Goal: Task Accomplishment & Management: Complete application form

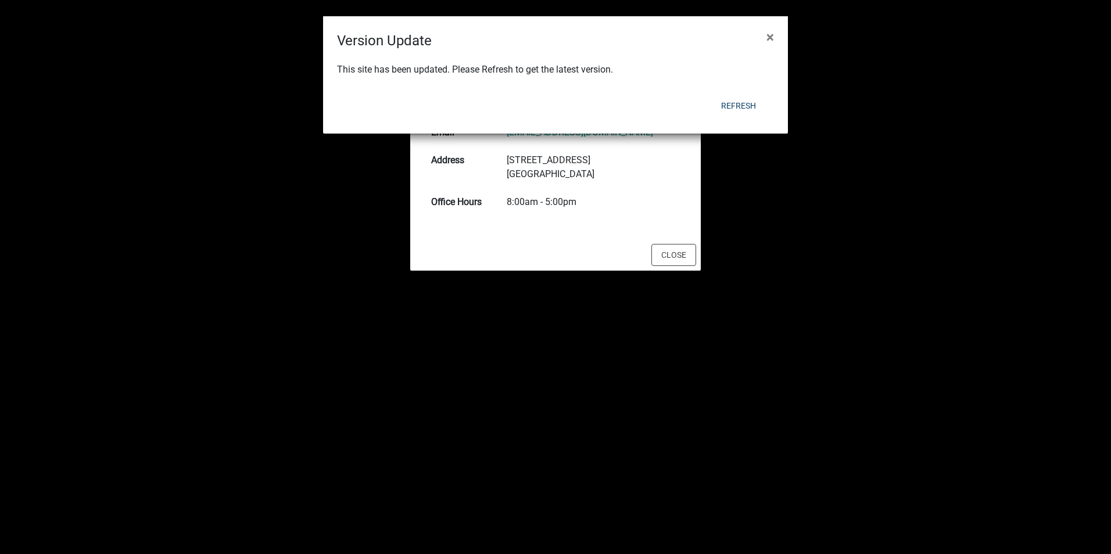
click at [862, 52] on ngb-modal-window "Version Update × This site has been updated. Please Refresh to get the latest v…" at bounding box center [555, 277] width 1111 height 554
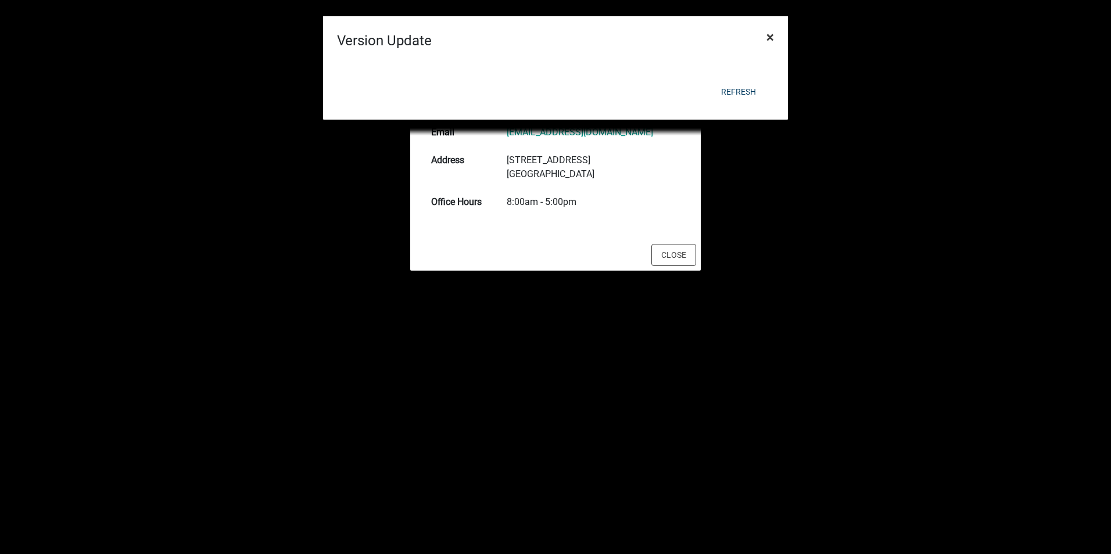
click at [767, 33] on span "×" at bounding box center [771, 37] width 8 height 16
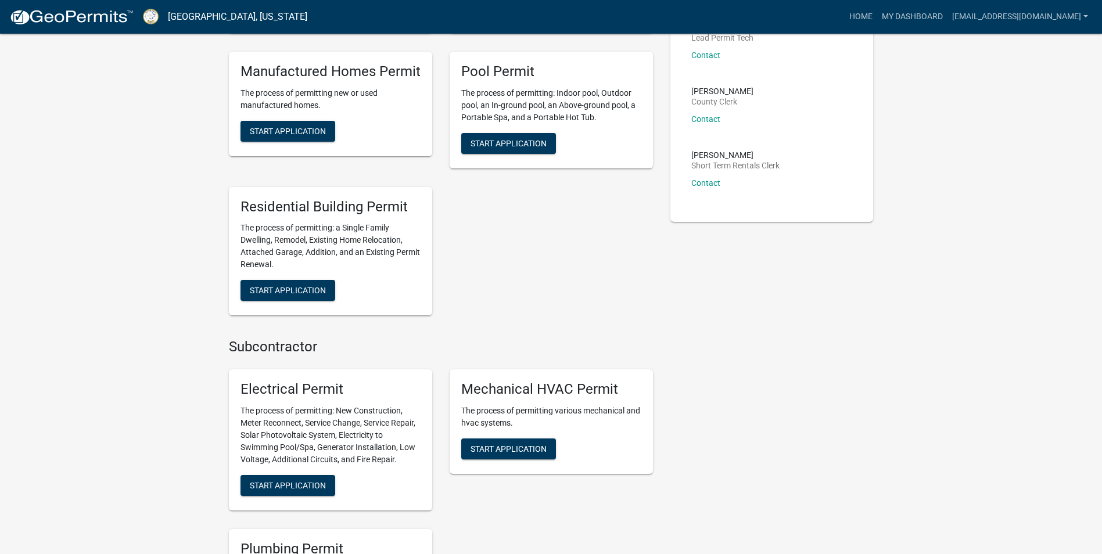
scroll to position [465, 0]
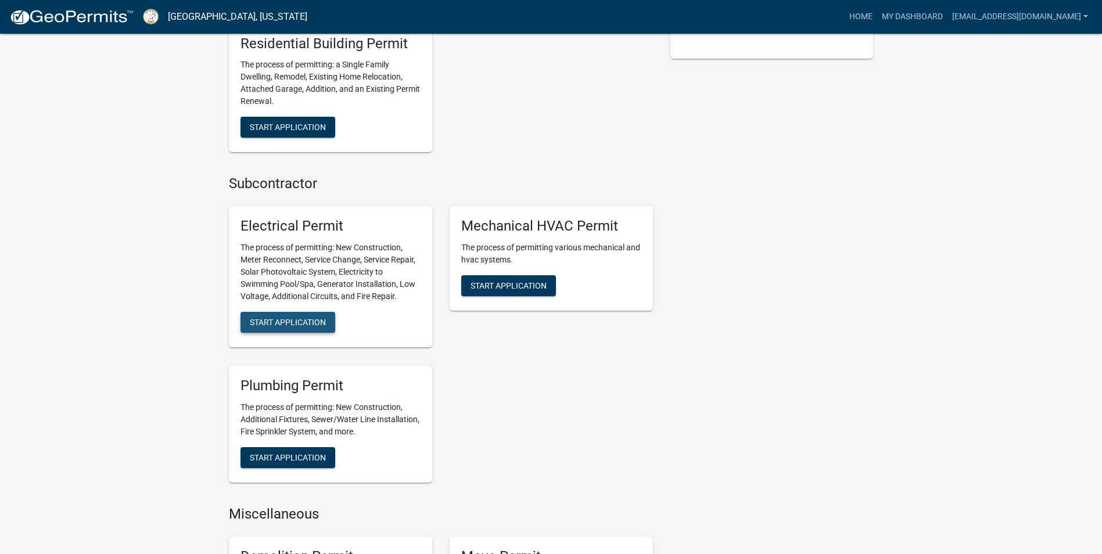
click at [319, 321] on span "Start Application" at bounding box center [288, 322] width 76 height 9
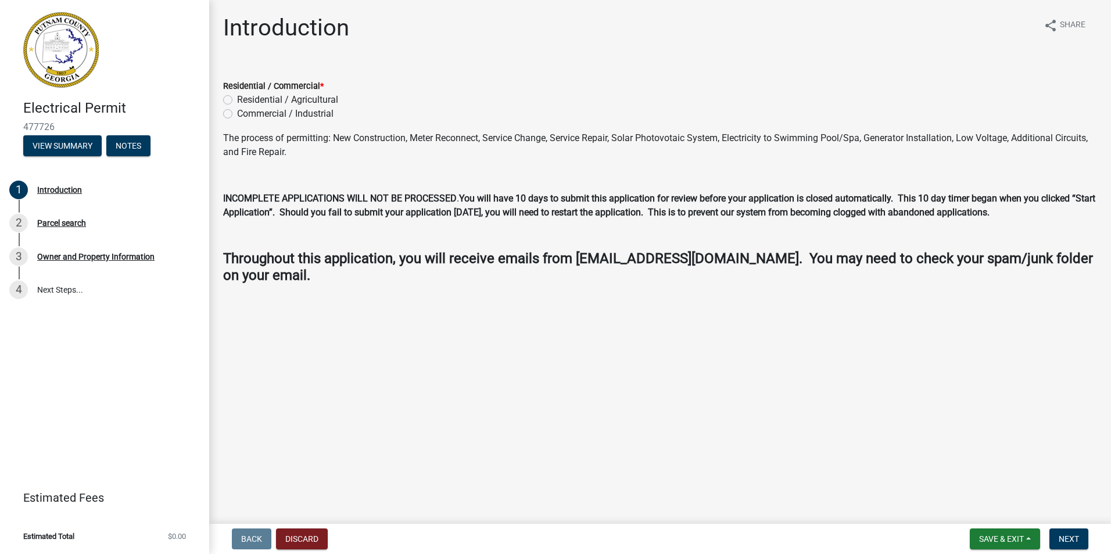
click at [237, 99] on label "Residential / Agricultural" at bounding box center [287, 100] width 101 height 14
click at [237, 99] on input "Residential / Agricultural" at bounding box center [241, 97] width 8 height 8
radio input "true"
click at [1079, 538] on span "Next" at bounding box center [1069, 539] width 20 height 9
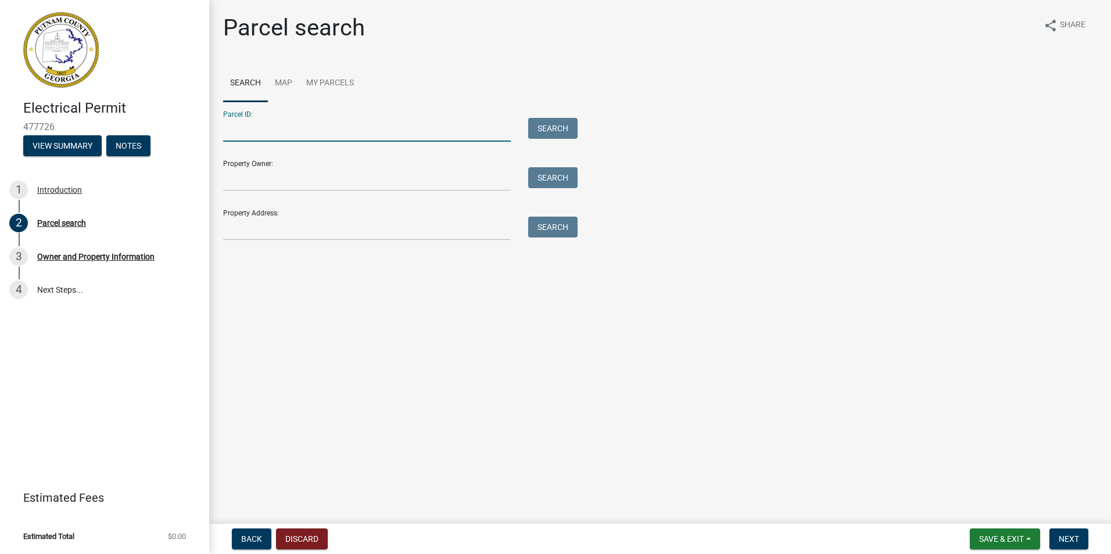
click at [247, 130] on input "Parcel ID:" at bounding box center [367, 130] width 288 height 24
click at [256, 108] on div "Parcel ID: Search" at bounding box center [397, 122] width 349 height 40
click at [264, 131] on input "Parcel ID:" at bounding box center [367, 130] width 288 height 24
type input "1"
click at [291, 237] on input "Property Address:" at bounding box center [367, 229] width 288 height 24
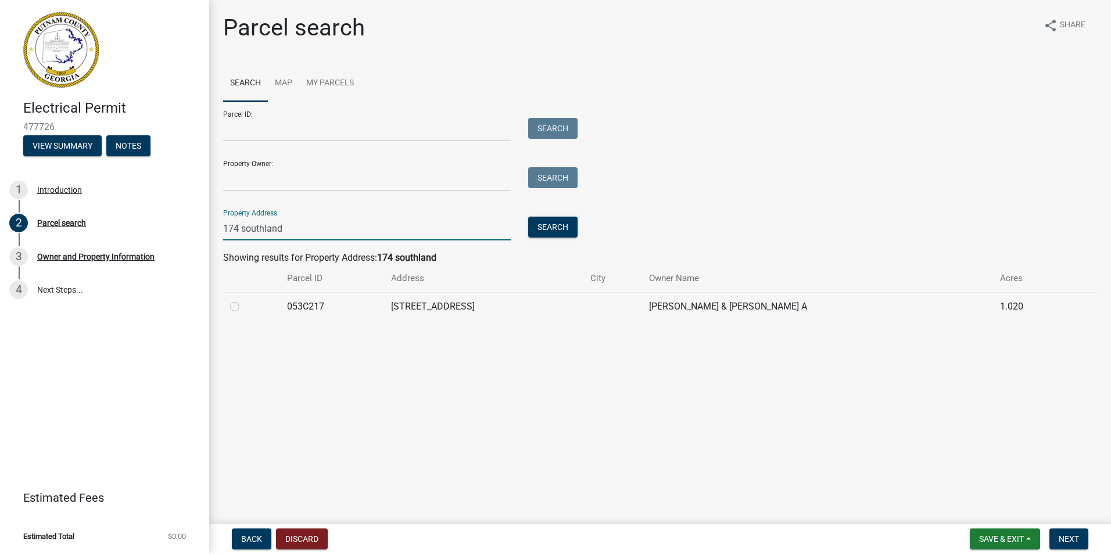
type input "174 southland"
click at [244, 300] on label at bounding box center [244, 300] width 0 height 0
click at [244, 307] on input "radio" at bounding box center [248, 304] width 8 height 8
radio input "true"
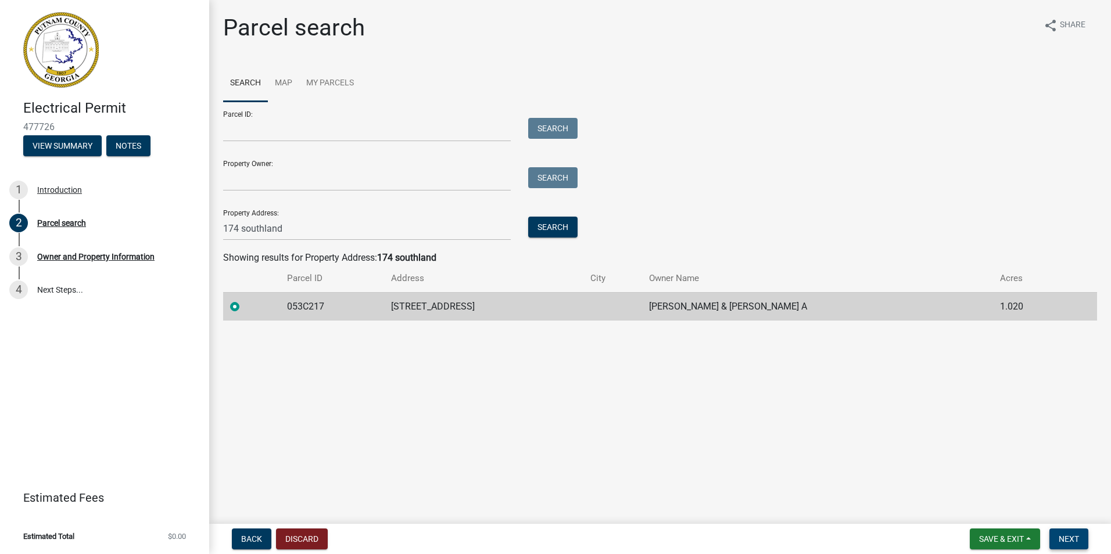
click at [1068, 542] on span "Next" at bounding box center [1069, 539] width 20 height 9
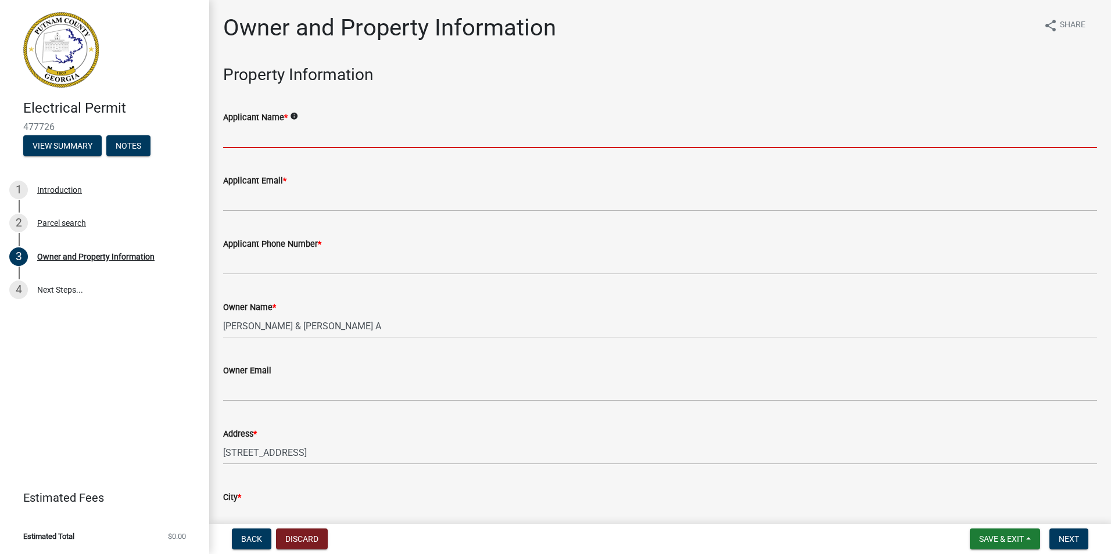
click at [292, 144] on input "Applicant Name *" at bounding box center [660, 136] width 874 height 24
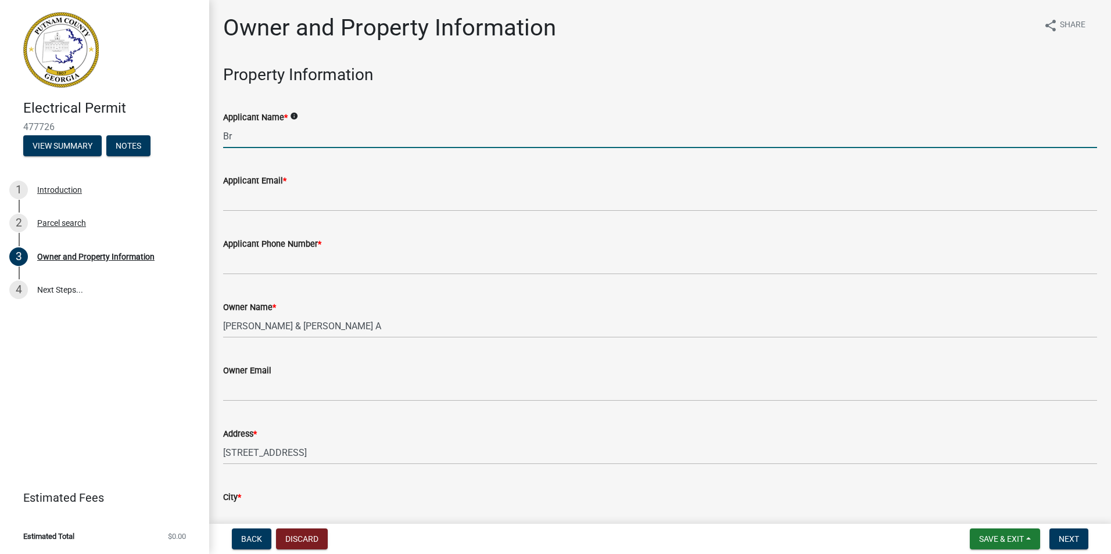
type input "B"
type input "[PERSON_NAME]"
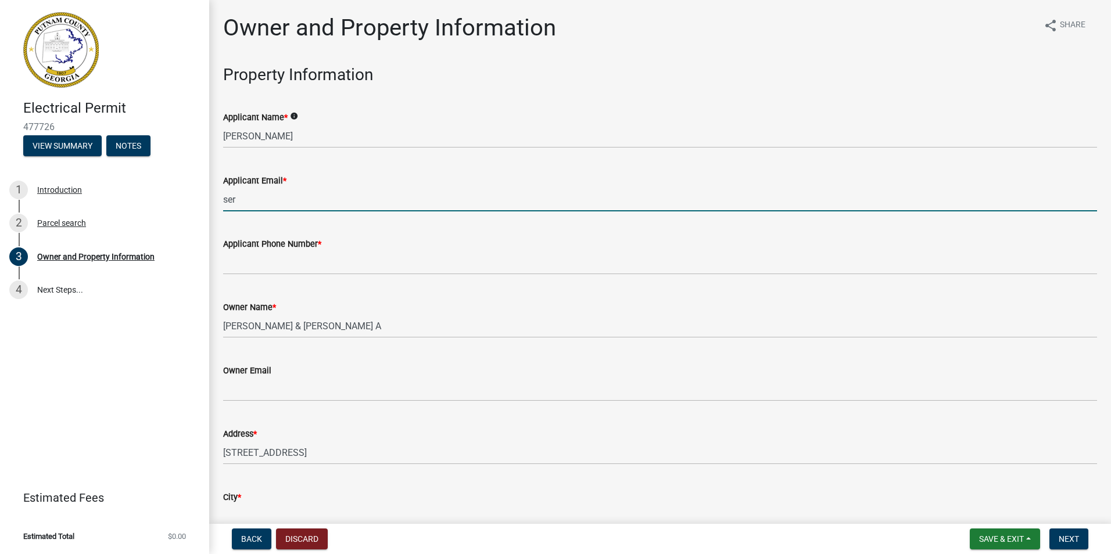
type input "[EMAIL_ADDRESS][DOMAIN_NAME]"
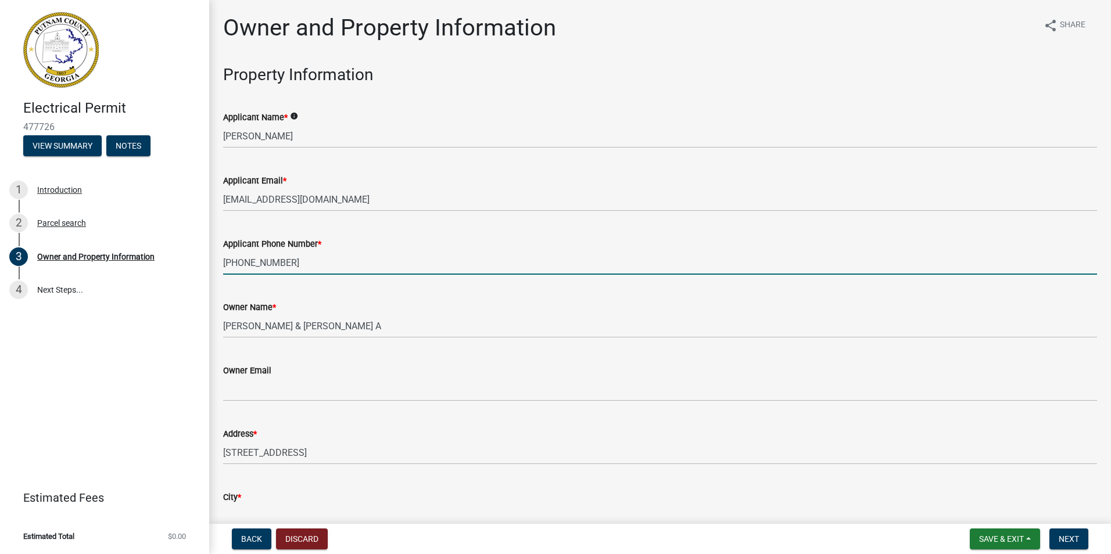
type input "[PHONE_NUMBER]"
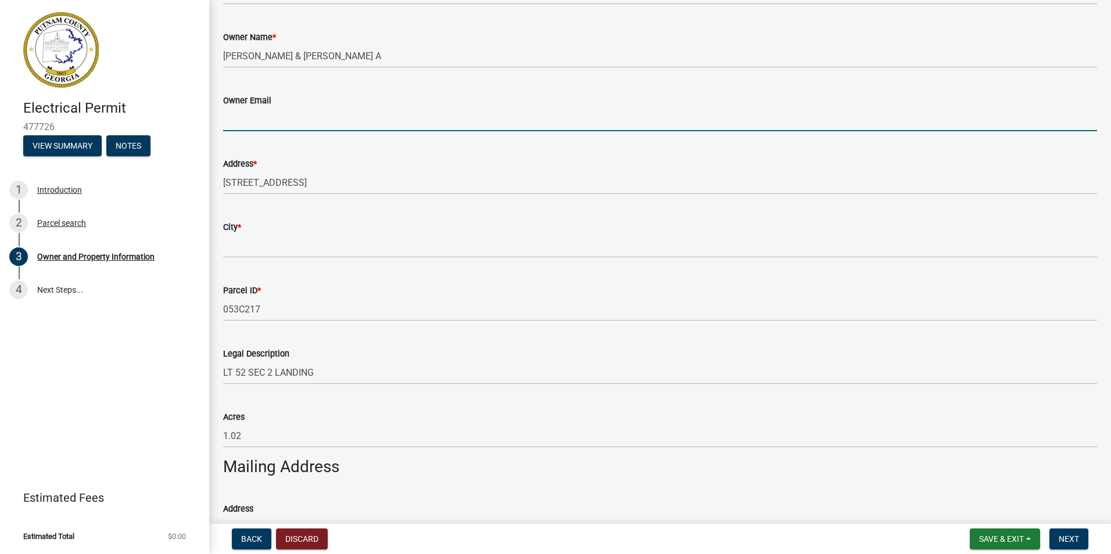
scroll to position [291, 0]
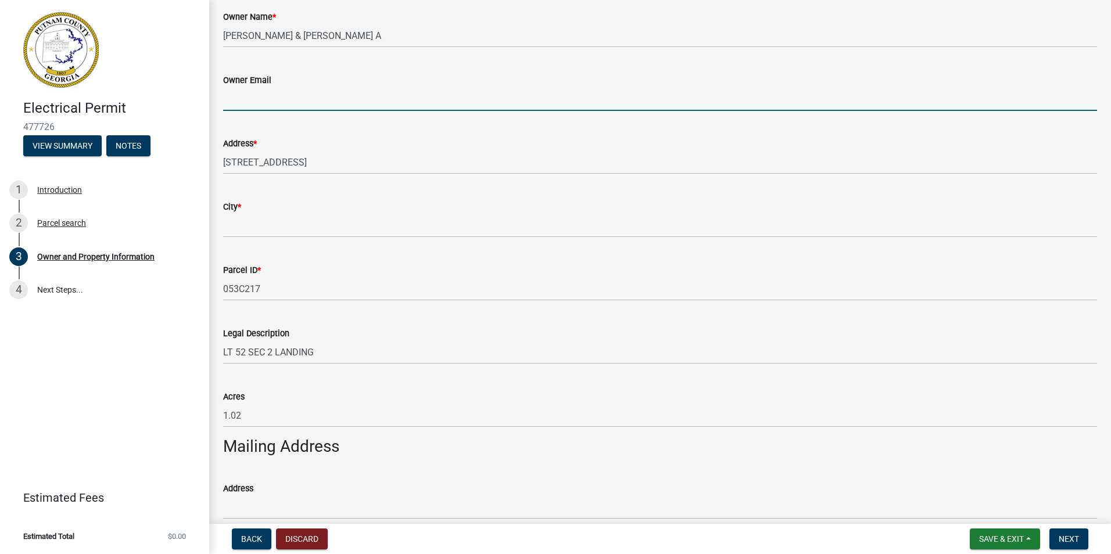
click at [318, 246] on wm-data-entity-input "City *" at bounding box center [660, 215] width 874 height 63
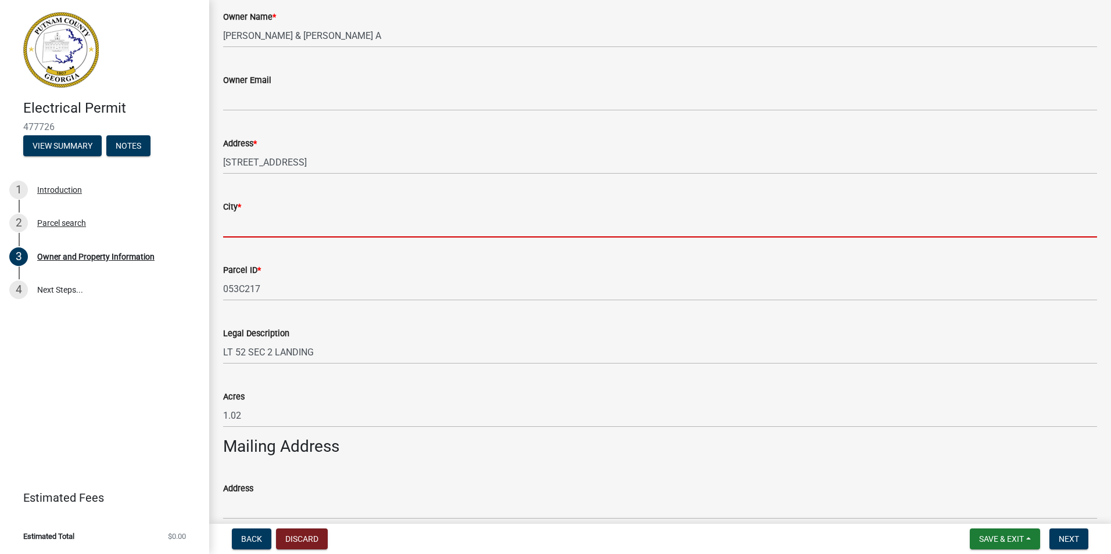
click at [307, 221] on input "City *" at bounding box center [660, 226] width 874 height 24
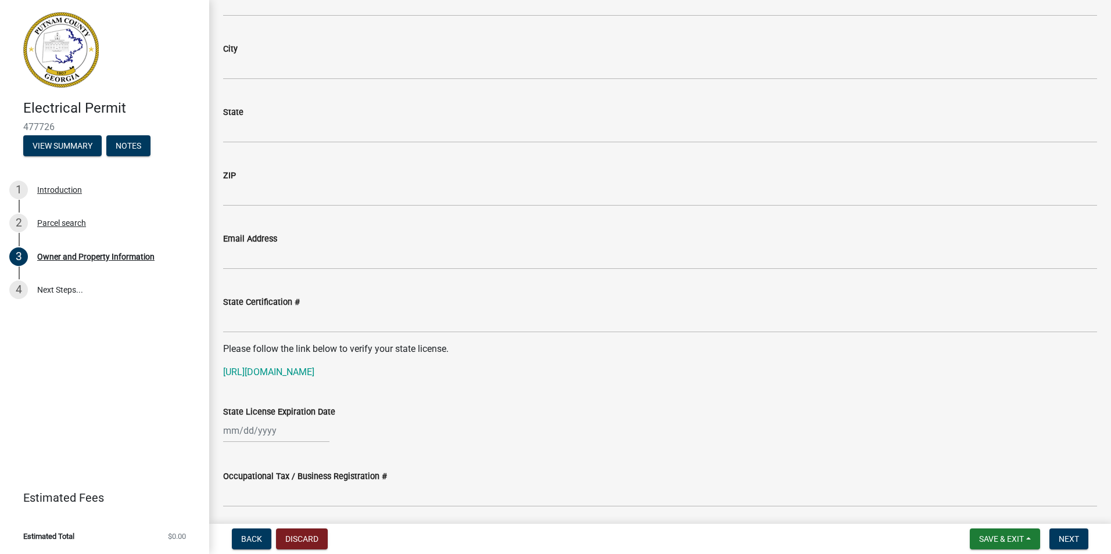
scroll to position [1279, 0]
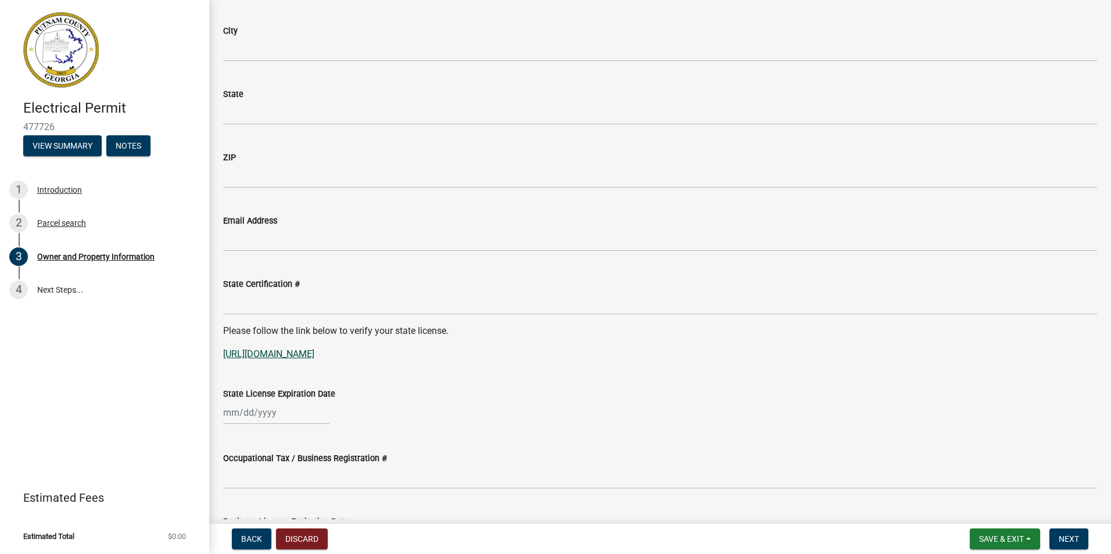
type input "Eatonton"
click at [314, 352] on link "https://goals.sos.ga.gov/GASOSOneStop/s/licensee-search" at bounding box center [268, 354] width 91 height 11
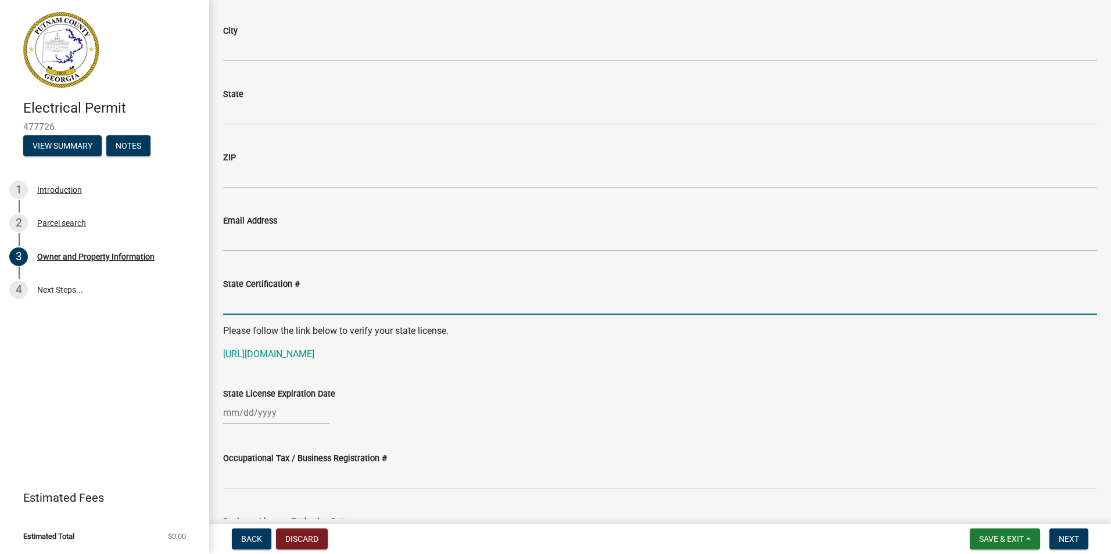
click at [254, 307] on input "State Certification #" at bounding box center [660, 303] width 874 height 24
type input "EN215767"
click at [278, 410] on div at bounding box center [276, 413] width 106 height 24
select select "9"
select select "2025"
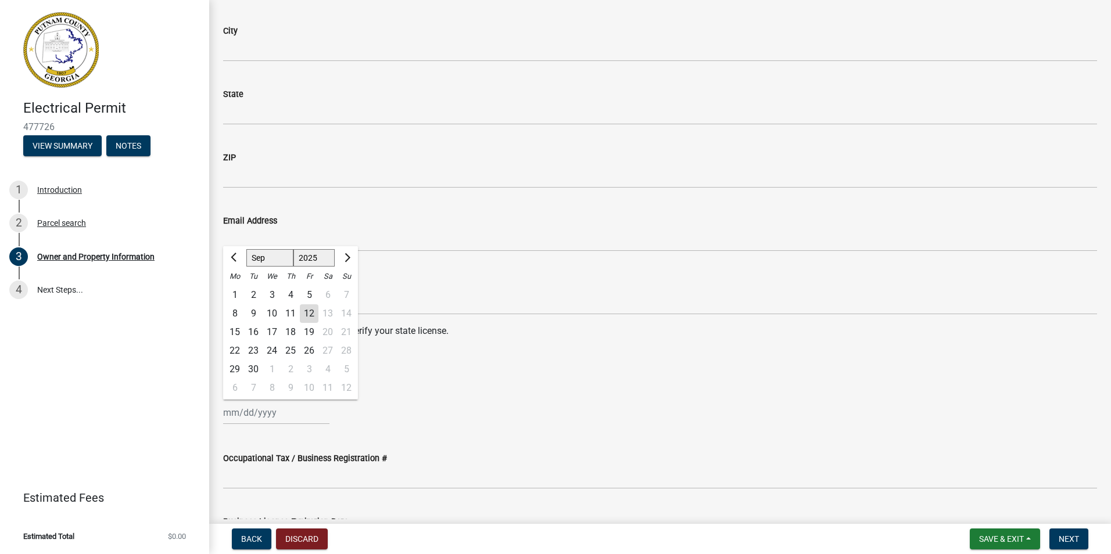
click at [264, 258] on select "Jan Feb Mar Apr May Jun Jul Aug Sep Oct Nov Dec" at bounding box center [269, 257] width 47 height 17
select select "6"
click at [246, 249] on select "Jan Feb Mar Apr May Jun Jul Aug Sep Oct Nov Dec" at bounding box center [269, 257] width 47 height 17
click at [312, 264] on select "1525 1526 1527 1528 1529 1530 1531 1532 1533 1534 1535 1536 1537 1538 1539 1540…" at bounding box center [314, 257] width 42 height 17
select select "2026"
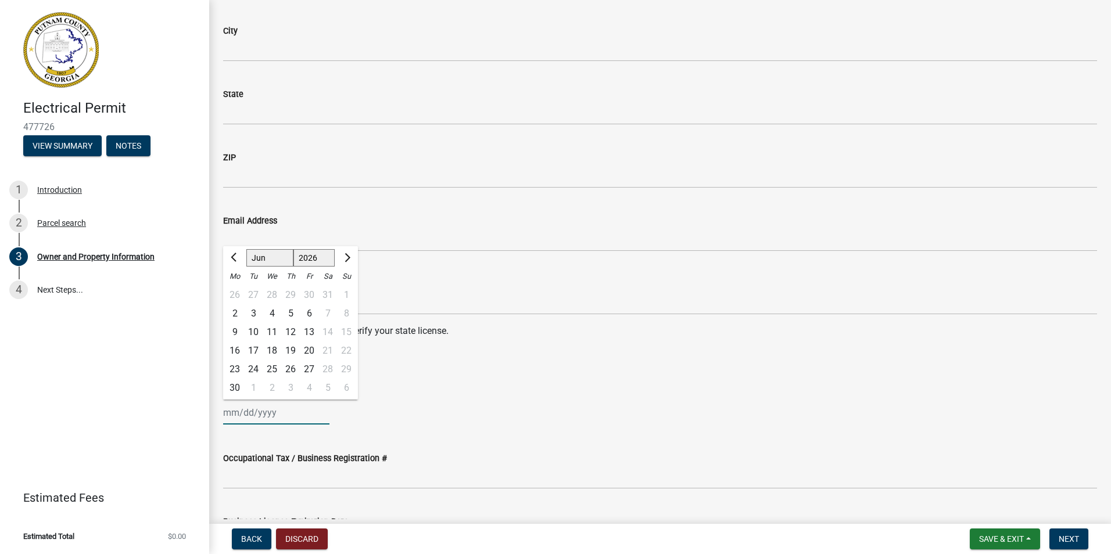
click at [293, 249] on select "1525 1526 1527 1528 1529 1530 1531 1532 1533 1534 1535 1536 1537 1538 1539 1540…" at bounding box center [314, 257] width 42 height 17
click at [258, 367] on div "30" at bounding box center [253, 369] width 19 height 19
type input "[DATE]"
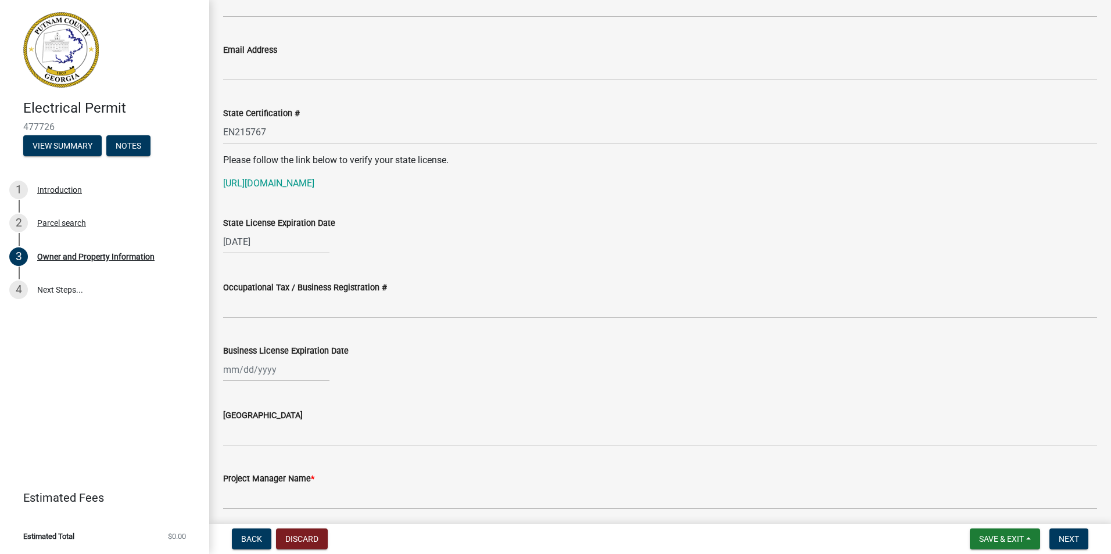
scroll to position [1511, 0]
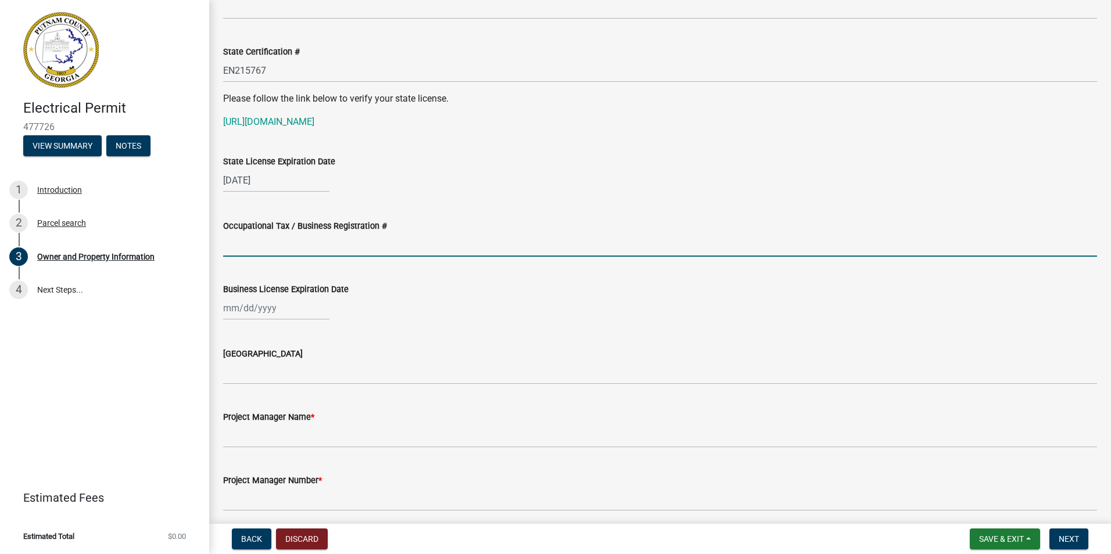
click at [262, 253] on input "Occupational Tax / Business Registration #" at bounding box center [660, 245] width 874 height 24
type input "2025196956"
select select "9"
select select "2025"
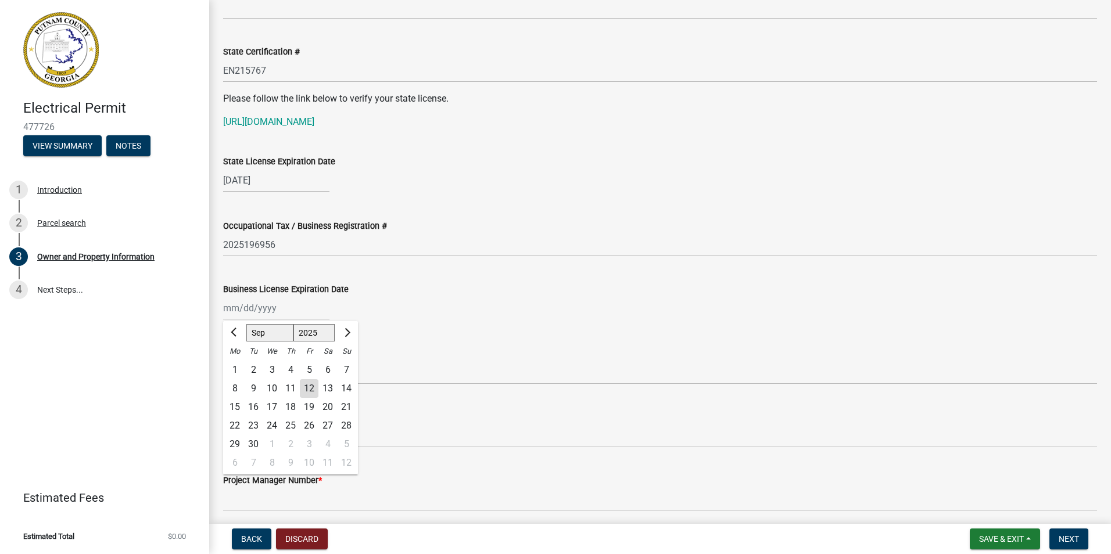
click at [273, 331] on select "Jan Feb Mar Apr May Jun Jul Aug Sep Oct Nov Dec" at bounding box center [269, 332] width 47 height 17
select select "3"
click at [246, 324] on select "Jan Feb Mar Apr May Jun Jul Aug Sep Oct Nov Dec" at bounding box center [269, 332] width 47 height 17
click at [322, 327] on select "1525 1526 1527 1528 1529 1530 1531 1532 1533 1534 1535 1536 1537 1538 1539 1540…" at bounding box center [314, 332] width 42 height 17
click at [293, 324] on select "1525 1526 1527 1528 1529 1530 1531 1532 1533 1534 1535 1536 1537 1538 1539 1540…" at bounding box center [314, 332] width 42 height 17
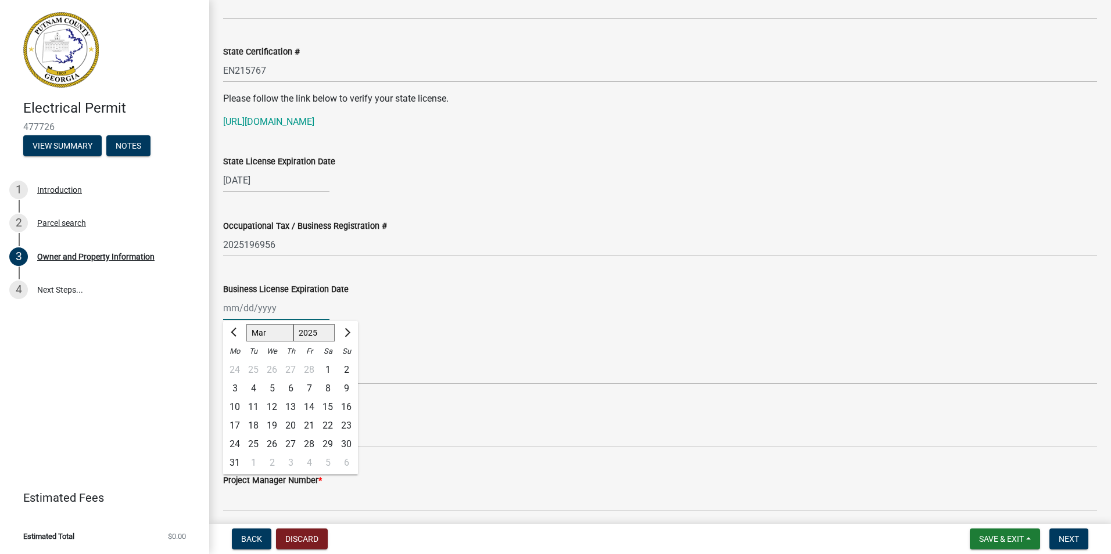
click at [323, 330] on select "1525 1526 1527 1528 1529 1530 1531 1532 1533 1534 1535 1536 1537 1538 1539 1540…" at bounding box center [314, 332] width 42 height 17
select select "2026"
click at [293, 324] on select "1525 1526 1527 1528 1529 1530 1531 1532 1533 1534 1535 1536 1537 1538 1539 1540…" at bounding box center [314, 332] width 42 height 17
click at [253, 461] on div "31" at bounding box center [253, 463] width 19 height 19
type input "[DATE]"
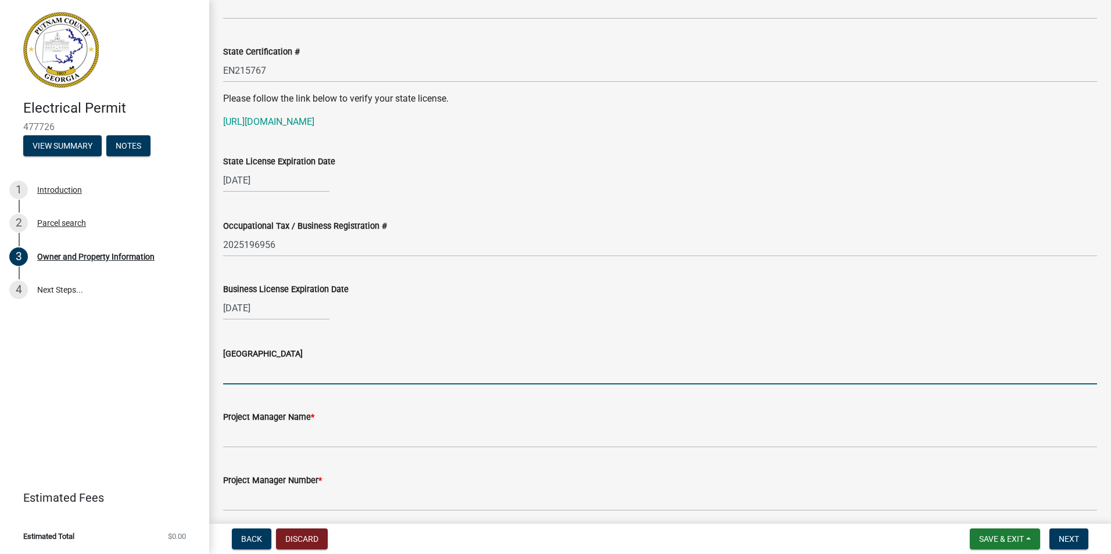
click at [263, 378] on input "[GEOGRAPHIC_DATA]" at bounding box center [660, 373] width 874 height 24
type input "Gwinnett"
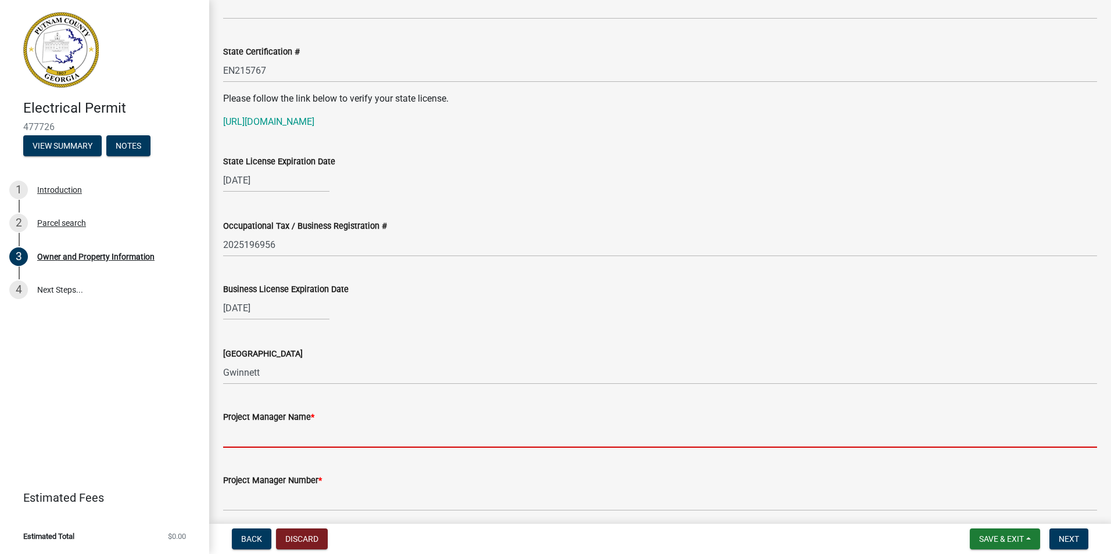
click at [267, 442] on input "Project Manager Name *" at bounding box center [660, 436] width 874 height 24
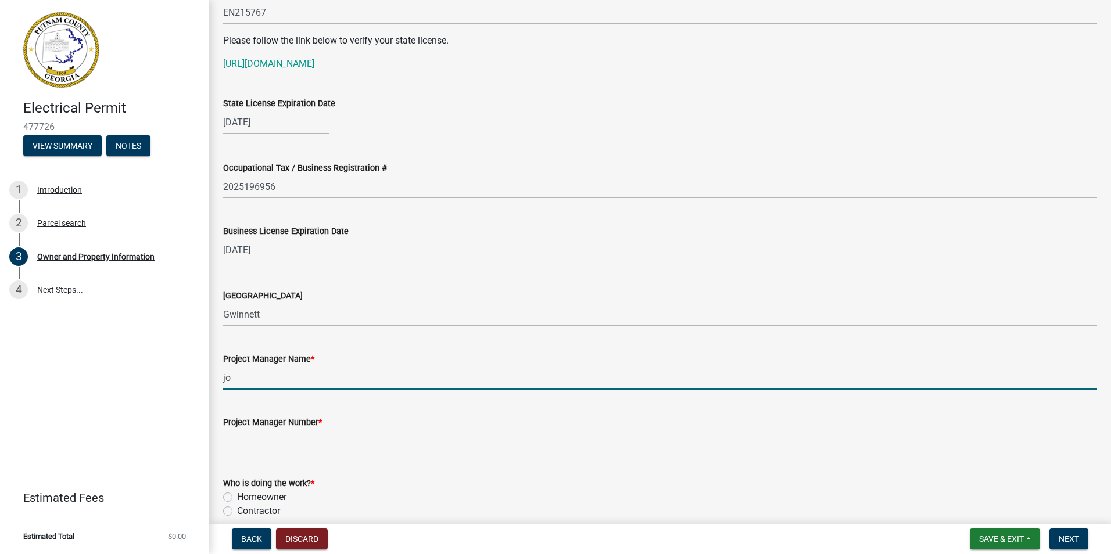
type input "j"
type input "J"
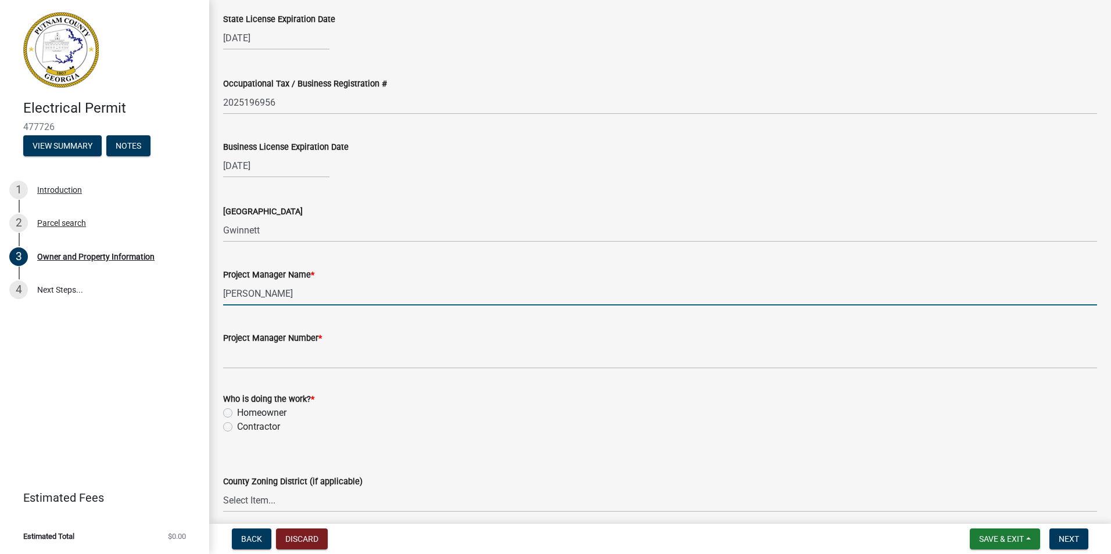
scroll to position [1685, 0]
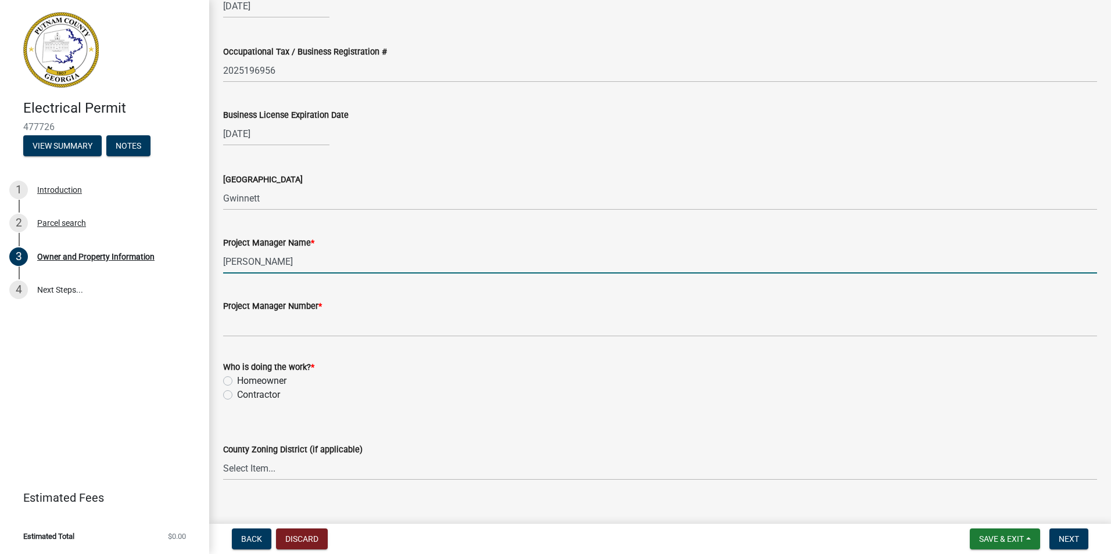
type input "Charlie"
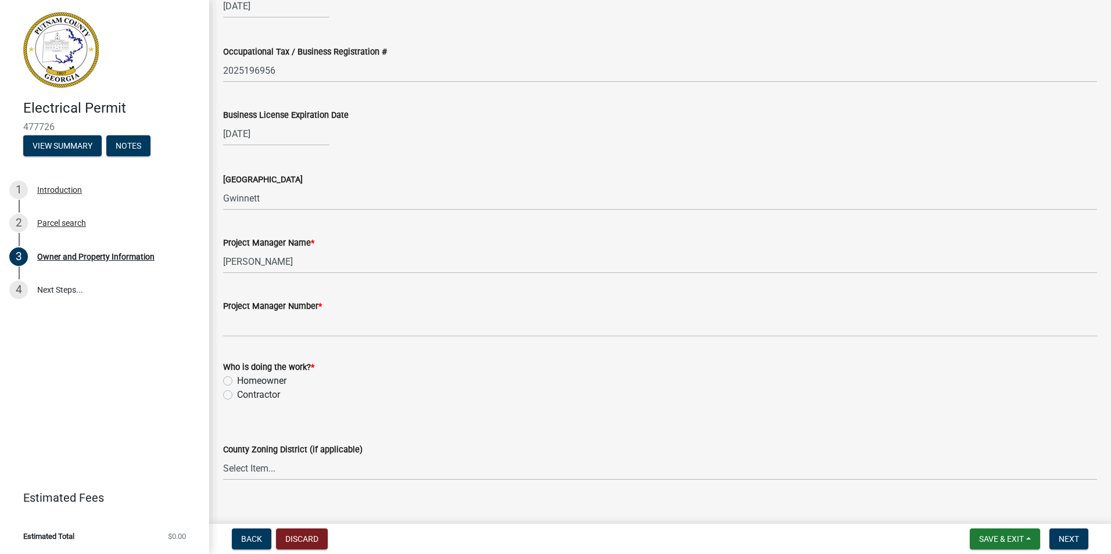
click at [237, 388] on div "Homeowner" at bounding box center [660, 381] width 874 height 14
click at [237, 391] on label "Contractor" at bounding box center [258, 395] width 43 height 14
click at [237, 391] on input "Contractor" at bounding box center [241, 392] width 8 height 8
radio input "true"
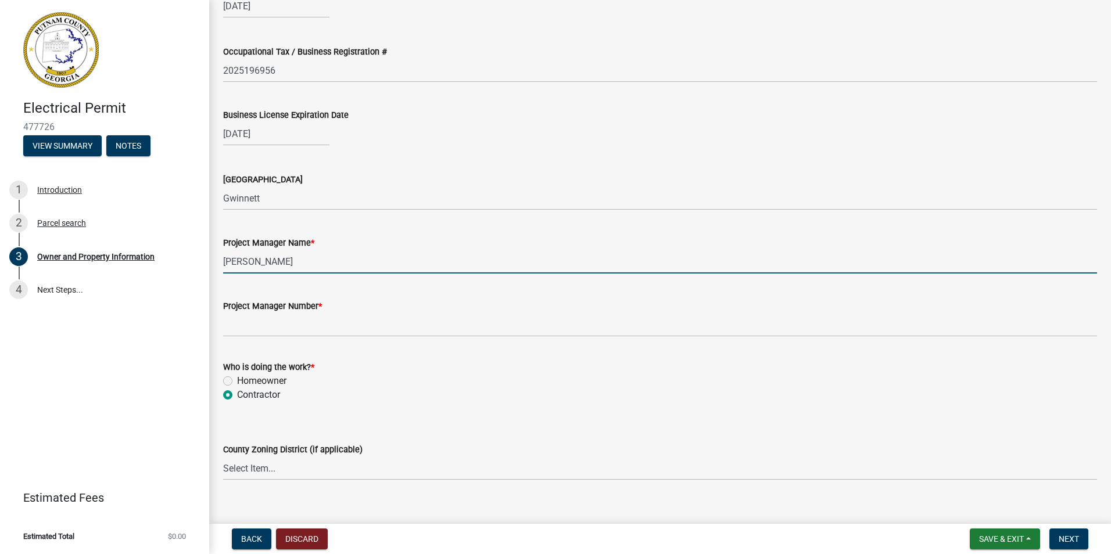
drag, startPoint x: 256, startPoint y: 263, endPoint x: 219, endPoint y: 263, distance: 37.2
click at [219, 263] on div "Project Manager Name * Charlie" at bounding box center [659, 247] width 891 height 54
type input "j"
type input "[PERSON_NAME]"
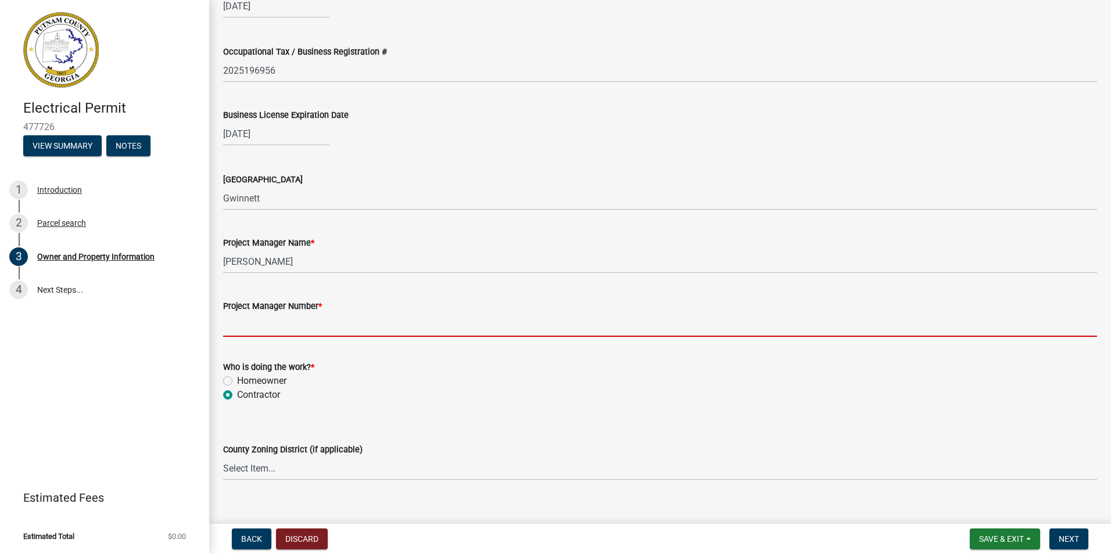
click at [232, 336] on input "Project Manager Number *" at bounding box center [660, 325] width 874 height 24
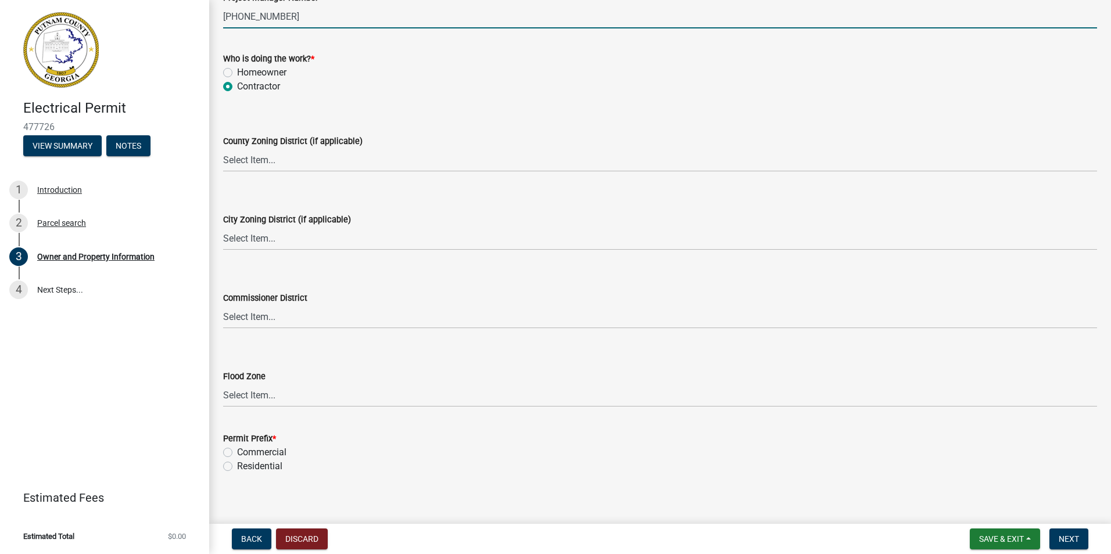
scroll to position [2004, 0]
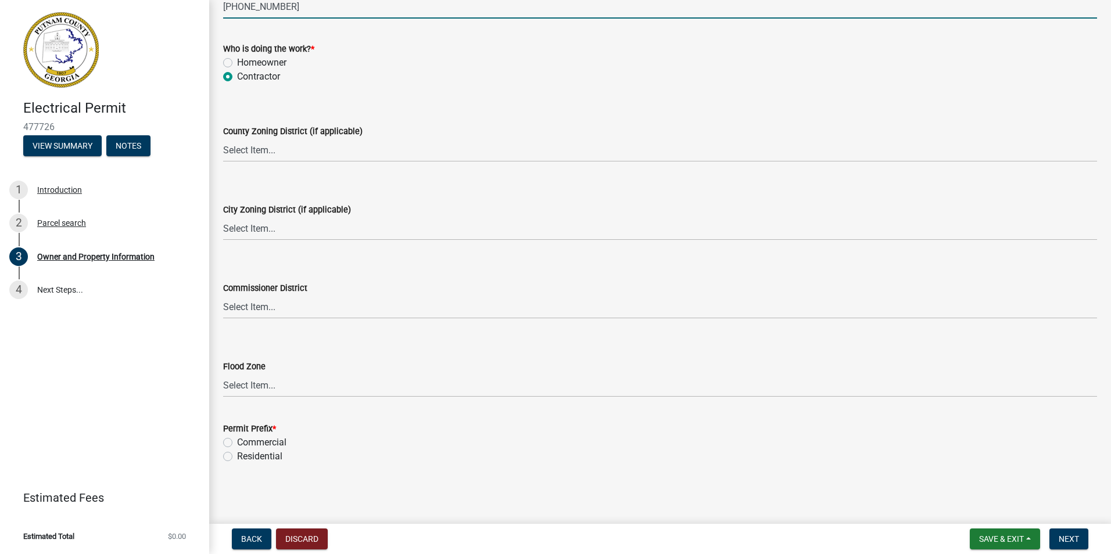
type input "[PHONE_NUMBER]"
click at [308, 311] on select "Select Item... District 1 District 2 District 3 District 4" at bounding box center [660, 307] width 874 height 24
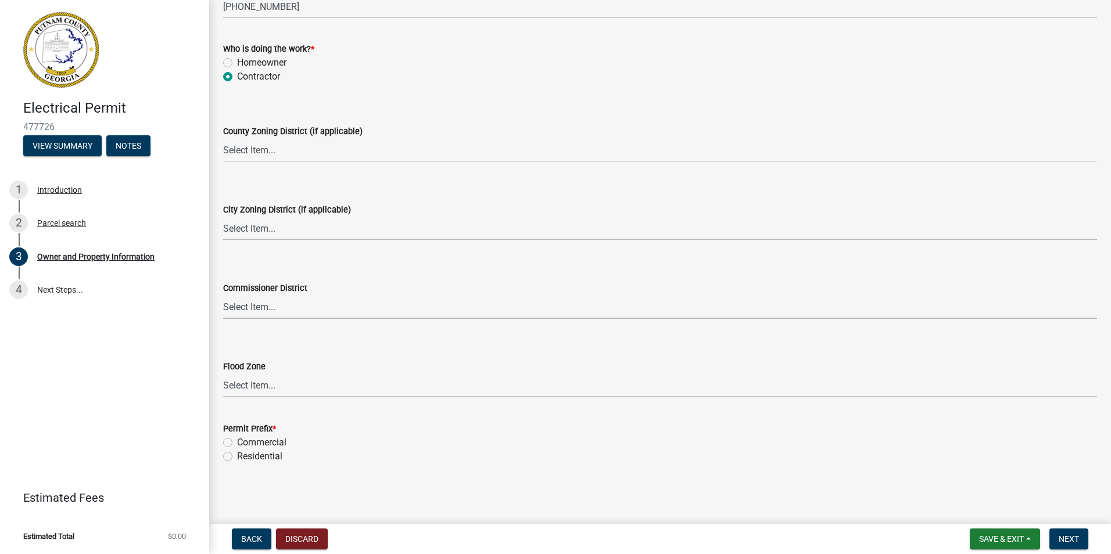
click at [327, 307] on select "Select Item... District 1 District 2 District 3 District 4" at bounding box center [660, 307] width 874 height 24
click at [290, 387] on select "Select Item... Zone A Zone V Zone A99 Zone AE Zone AO Zone AH Zone VE Zone AR Z…" at bounding box center [660, 386] width 874 height 24
click at [614, 128] on div "County Zoning District (if applicable)" at bounding box center [660, 131] width 874 height 14
click at [237, 457] on label "Residential" at bounding box center [259, 457] width 45 height 14
click at [237, 457] on input "Residential" at bounding box center [241, 454] width 8 height 8
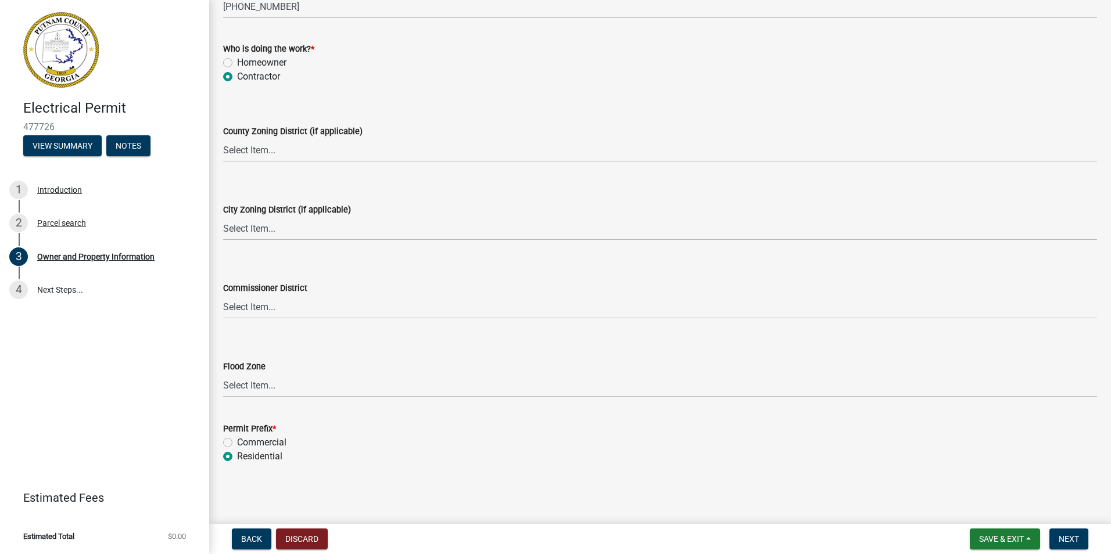
radio input "true"
click at [1074, 543] on span "Next" at bounding box center [1069, 539] width 20 height 9
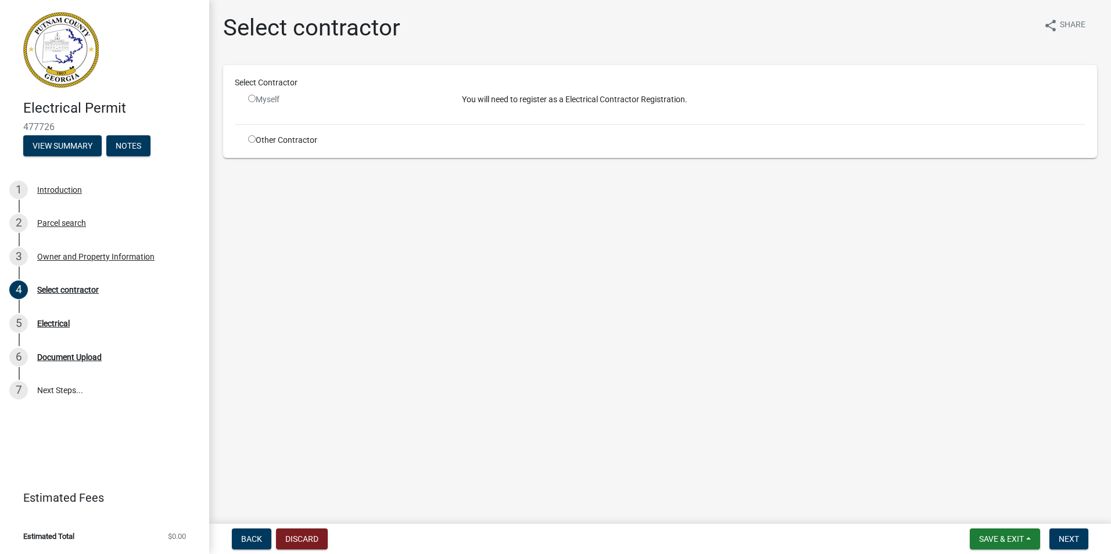
click at [253, 143] on div "Other Contractor" at bounding box center [346, 140] width 214 height 12
click at [251, 102] on input "radio" at bounding box center [252, 99] width 8 height 8
click at [251, 101] on input "radio" at bounding box center [252, 99] width 8 height 8
click at [252, 98] on input "radio" at bounding box center [252, 99] width 8 height 8
radio input "false"
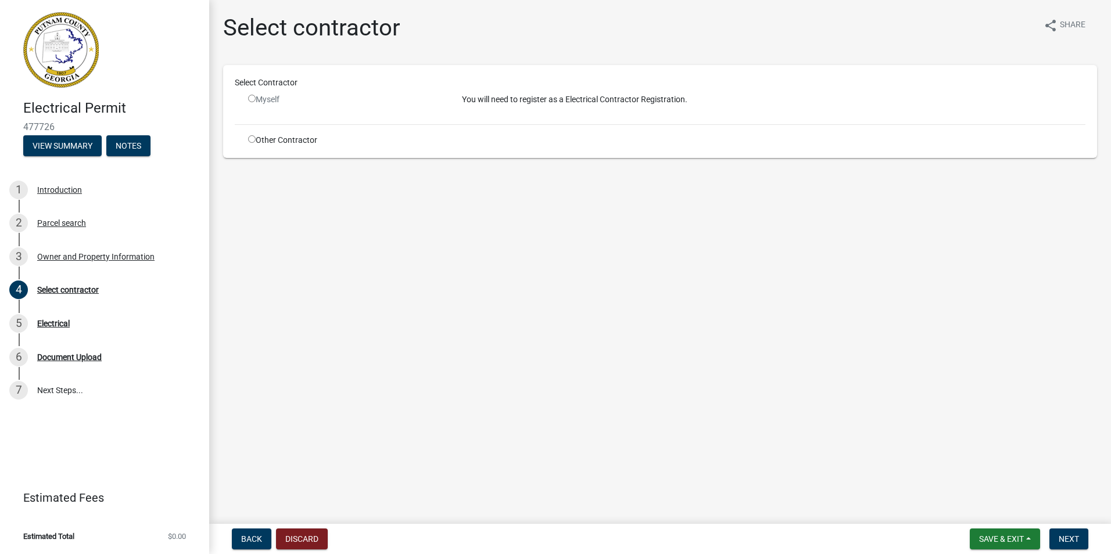
click at [533, 104] on p "You will need to register as a Electrical Contractor Registration." at bounding box center [774, 100] width 624 height 12
click at [537, 101] on p "You will need to register as a Electrical Contractor Registration." at bounding box center [774, 100] width 624 height 12
click at [268, 145] on div "Other Contractor" at bounding box center [346, 140] width 214 height 12
click at [252, 141] on input "radio" at bounding box center [252, 139] width 8 height 8
radio input "true"
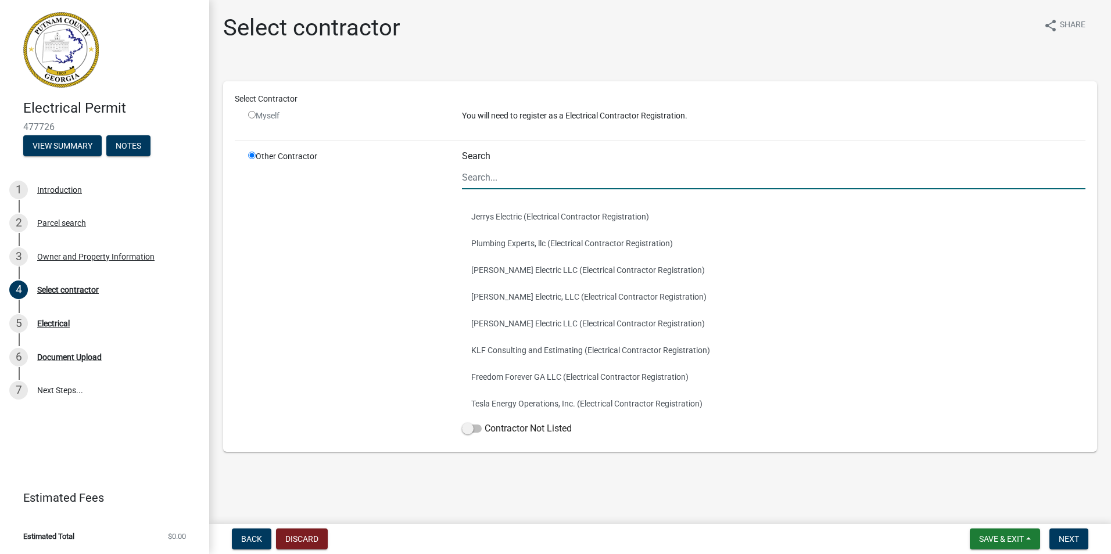
click at [495, 177] on input "Search" at bounding box center [774, 178] width 624 height 24
type input "v"
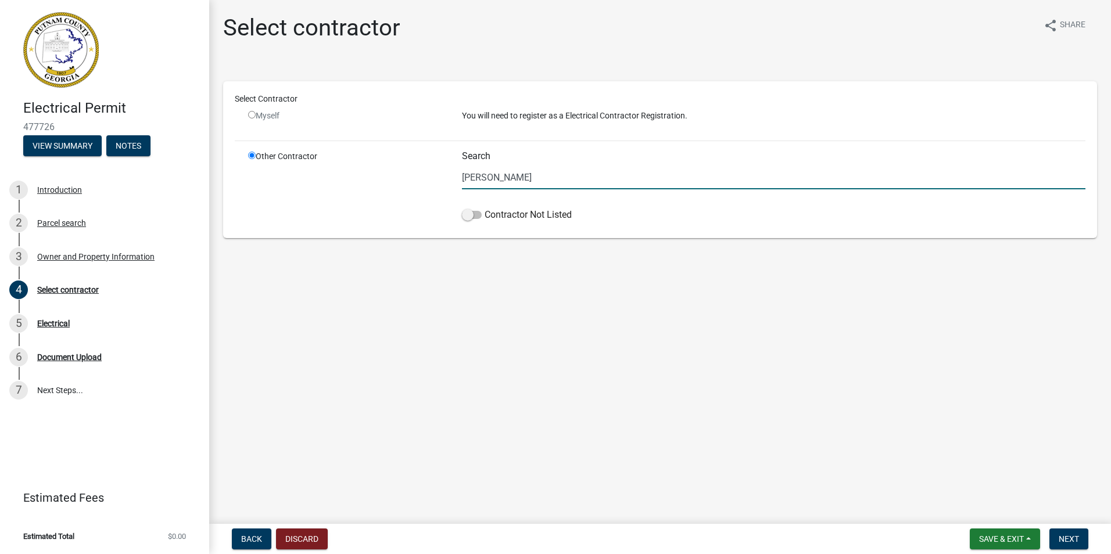
drag, startPoint x: 495, startPoint y: 177, endPoint x: 455, endPoint y: 175, distance: 40.1
click at [456, 176] on div "Search charlie Contractor Not Listed" at bounding box center [773, 189] width 641 height 76
type input "Capital"
click at [472, 217] on span at bounding box center [472, 215] width 20 height 8
click at [485, 208] on input "Contractor Not Listed" at bounding box center [485, 208] width 0 height 0
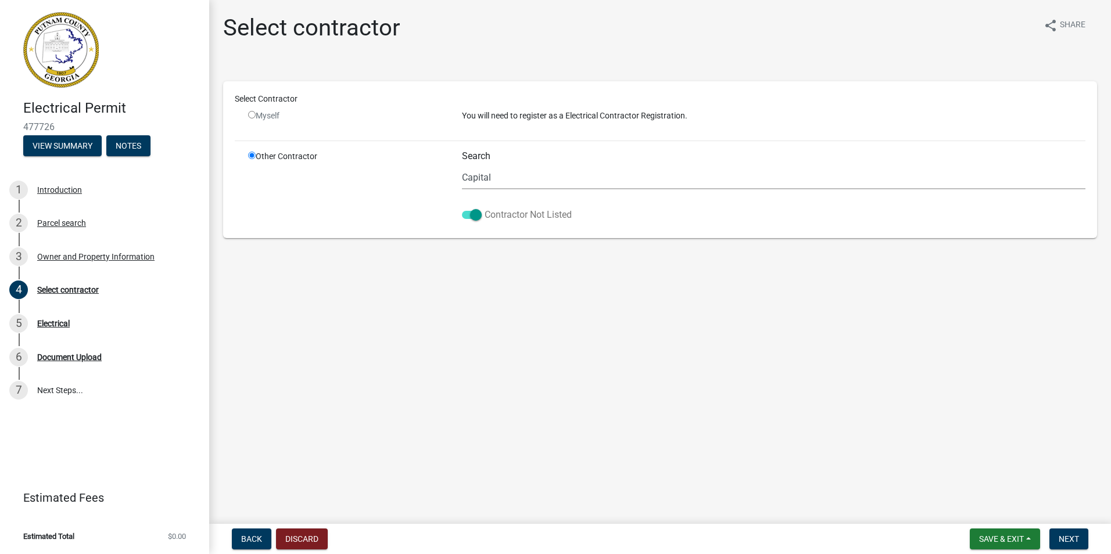
click at [479, 217] on span at bounding box center [472, 215] width 20 height 8
click at [485, 208] on input "Contractor Not Listed" at bounding box center [485, 208] width 0 height 0
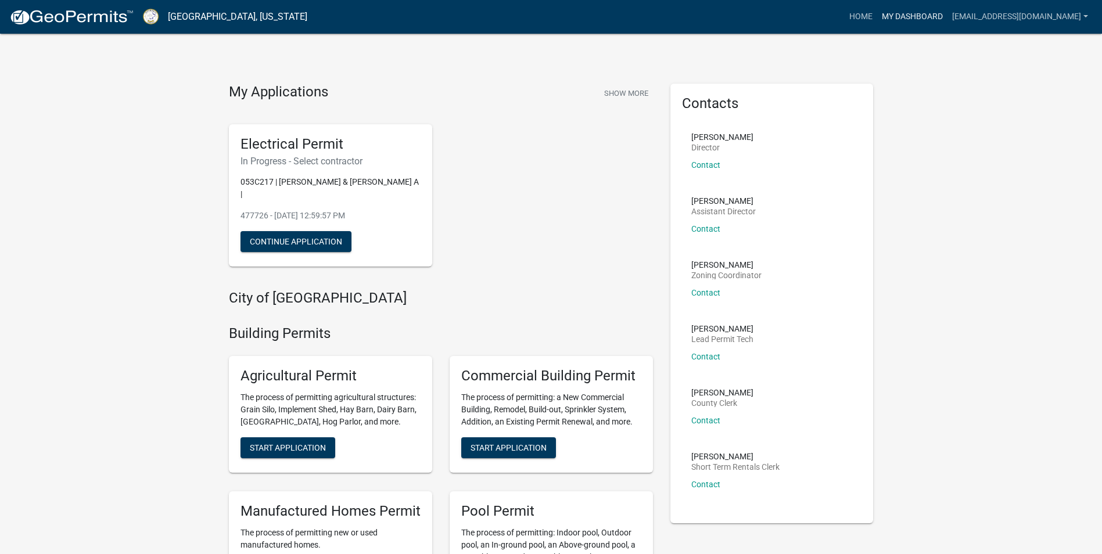
click at [933, 17] on link "My Dashboard" at bounding box center [913, 17] width 70 height 22
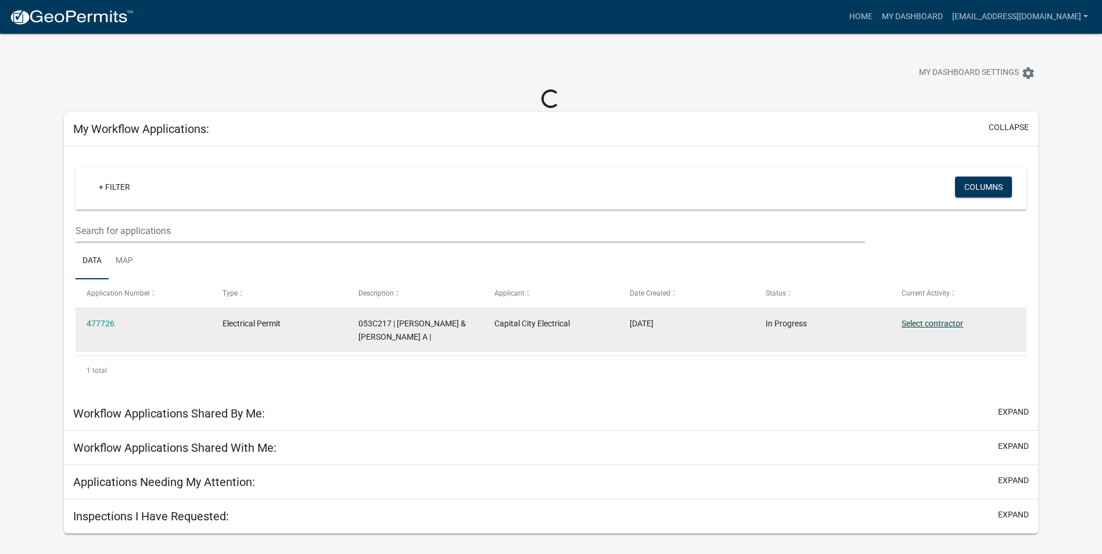
click at [920, 323] on link "Select contractor" at bounding box center [933, 323] width 62 height 9
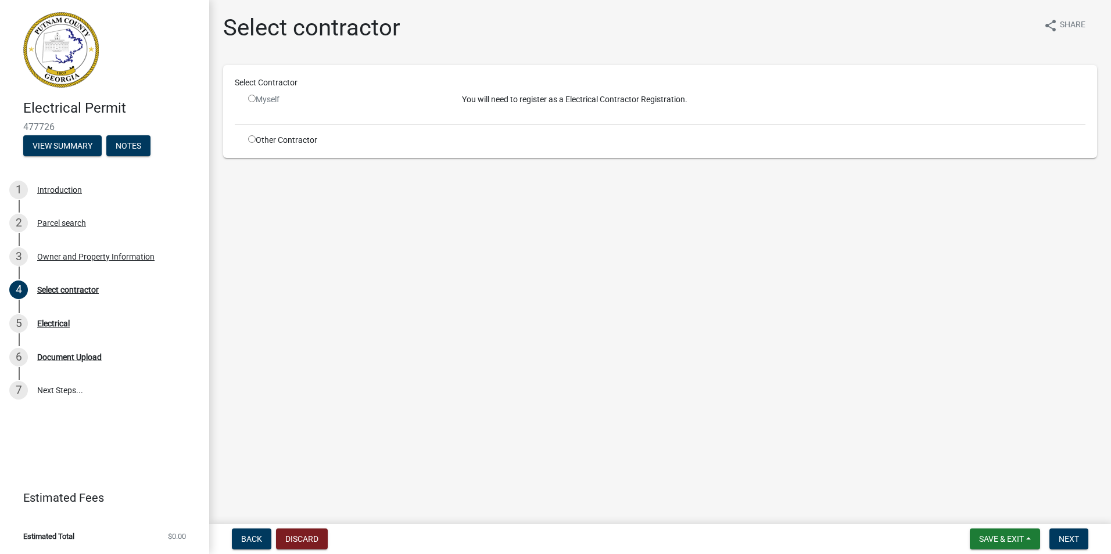
click at [257, 101] on div "Myself" at bounding box center [346, 100] width 196 height 12
click at [251, 101] on input "radio" at bounding box center [252, 99] width 8 height 8
click at [1059, 543] on span "Next" at bounding box center [1069, 539] width 20 height 9
click at [256, 98] on div "Myself" at bounding box center [346, 100] width 196 height 12
click at [251, 97] on input "radio" at bounding box center [252, 99] width 8 height 8
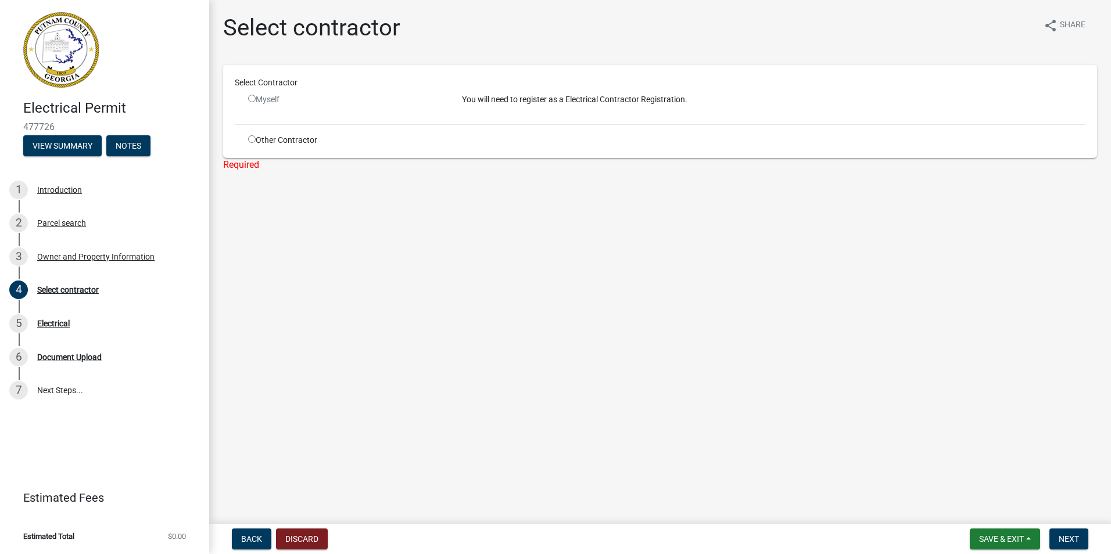
click at [251, 97] on input "radio" at bounding box center [252, 99] width 8 height 8
radio input "false"
click at [251, 145] on div "Other Contractor" at bounding box center [346, 140] width 214 height 12
click at [250, 139] on input "radio" at bounding box center [252, 139] width 8 height 8
radio input "true"
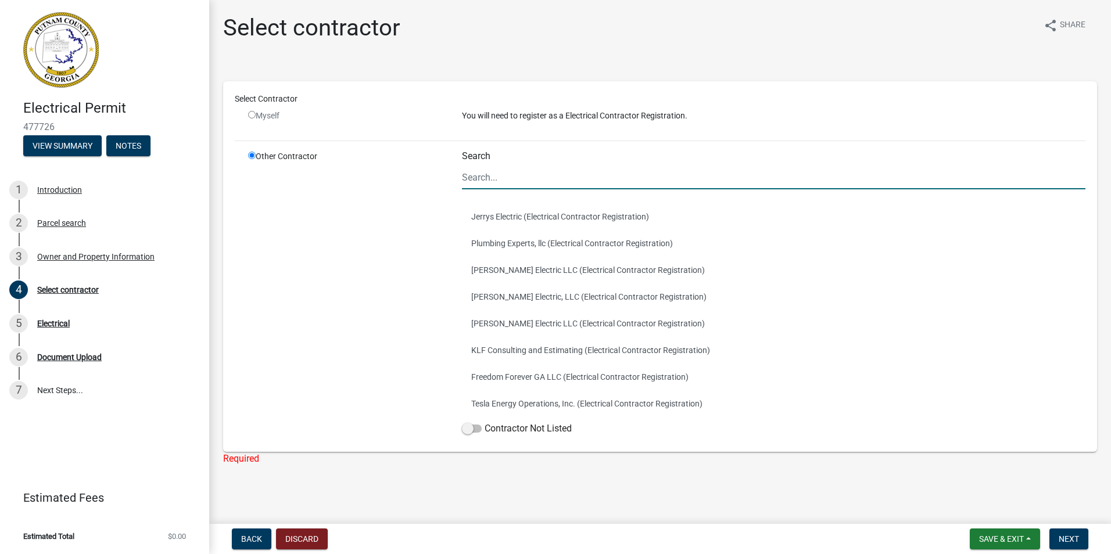
click at [521, 179] on input "Search" at bounding box center [774, 178] width 624 height 24
click at [466, 432] on span at bounding box center [472, 429] width 20 height 8
click at [485, 422] on input "Contractor Not Listed" at bounding box center [485, 422] width 0 height 0
click at [491, 174] on input "Search" at bounding box center [774, 178] width 624 height 24
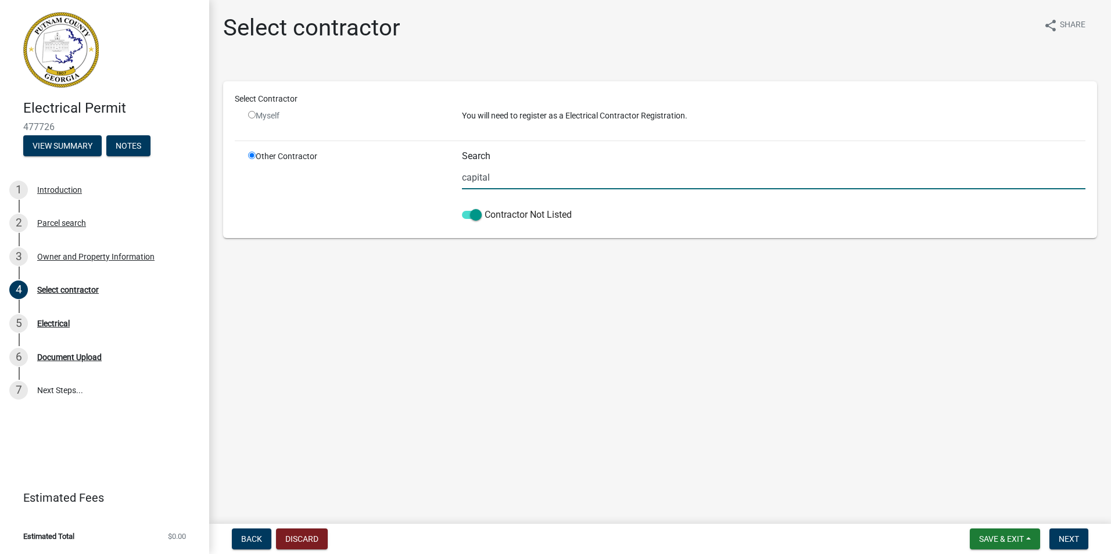
click at [758, 223] on div "Contractor Not Listed" at bounding box center [774, 217] width 624 height 19
click at [471, 214] on span at bounding box center [472, 215] width 20 height 8
click at [485, 208] on input "Contractor Not Listed" at bounding box center [485, 208] width 0 height 0
drag, startPoint x: 490, startPoint y: 179, endPoint x: 441, endPoint y: 176, distance: 50.1
click at [441, 176] on div "Other Contractor Search capital Contractor Not Listed" at bounding box center [666, 189] width 855 height 76
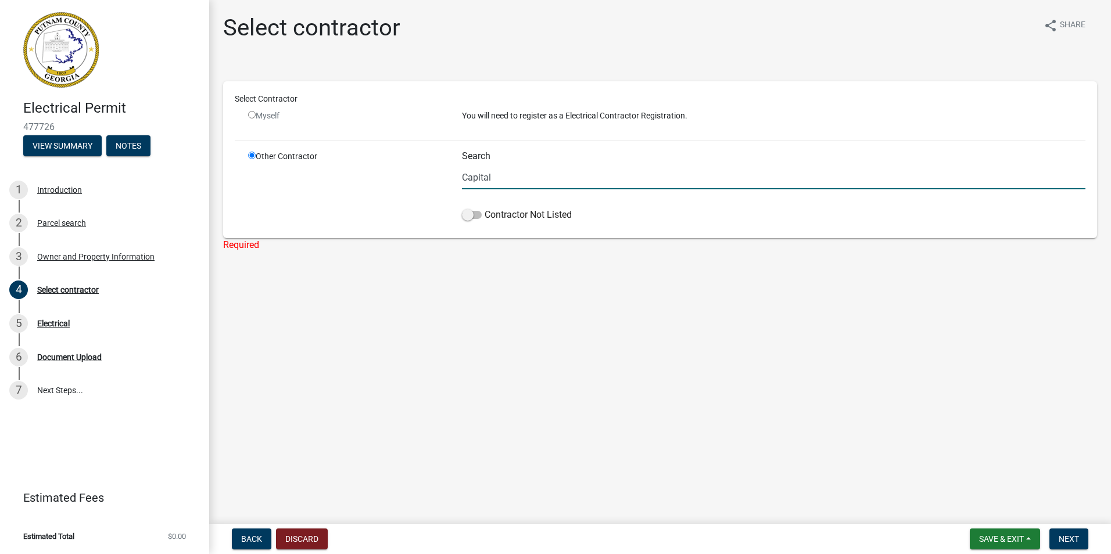
drag, startPoint x: 505, startPoint y: 180, endPoint x: 437, endPoint y: 178, distance: 68.0
click at [438, 178] on div "Other Contractor Search Capital Contractor Not Listed" at bounding box center [666, 189] width 855 height 76
drag, startPoint x: 462, startPoint y: 180, endPoint x: 436, endPoint y: 179, distance: 26.2
click at [436, 179] on div "Other Contractor Search [PERSON_NAME] Contractor Not Listed" at bounding box center [666, 189] width 855 height 76
type input "b"
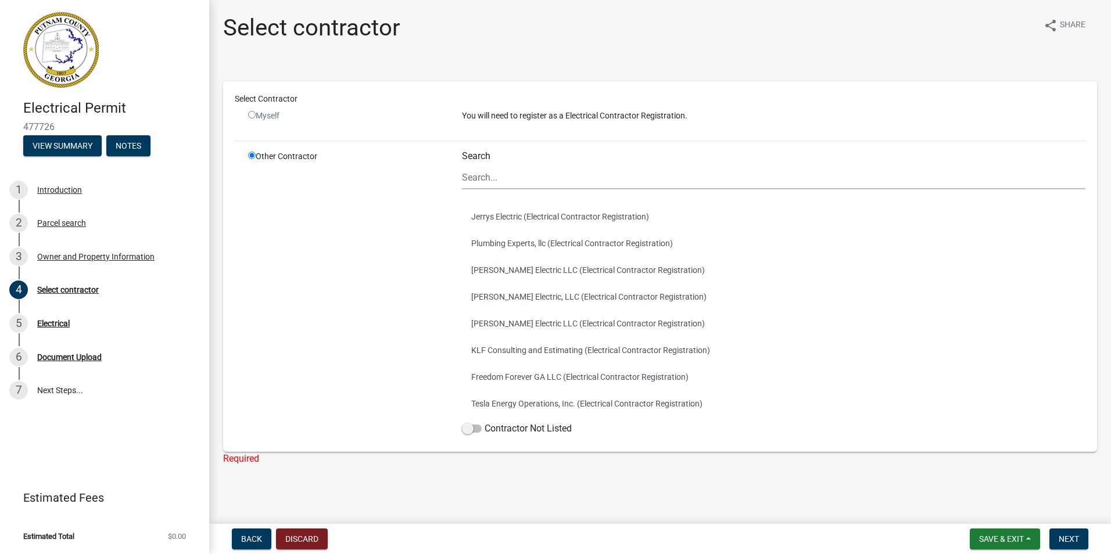
click at [367, 346] on div "Other Contractor" at bounding box center [346, 296] width 214 height 290
click at [504, 488] on main "Select contractor share Share Select Contractor Myself You will need to registe…" at bounding box center [660, 260] width 902 height 520
click at [486, 431] on label "Contractor Not Listed" at bounding box center [517, 429] width 110 height 14
click at [485, 422] on input "Contractor Not Listed" at bounding box center [485, 422] width 0 height 0
click at [1079, 536] on span "Next" at bounding box center [1069, 539] width 20 height 9
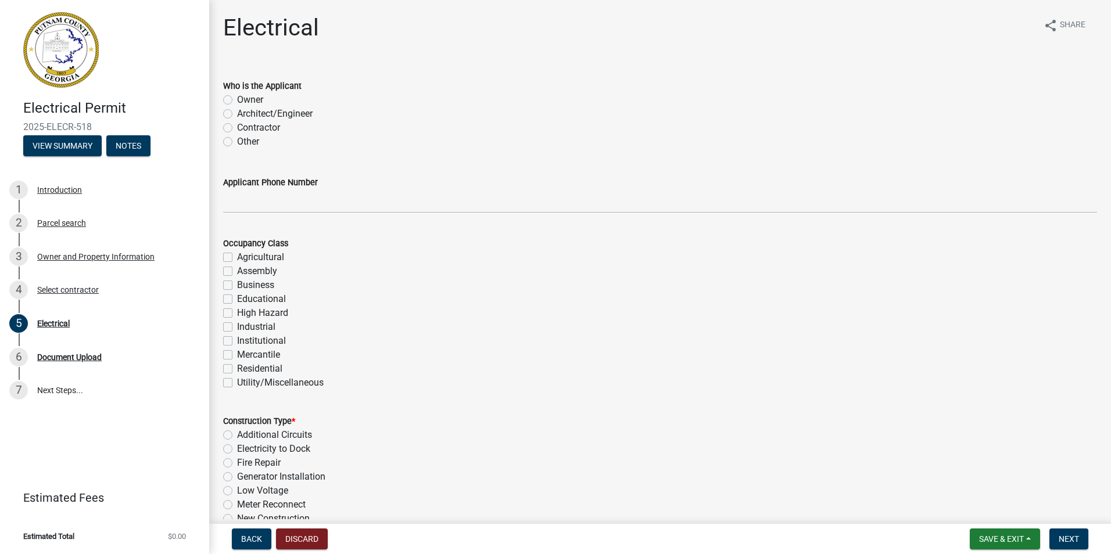
click at [237, 129] on label "Contractor" at bounding box center [258, 128] width 43 height 14
click at [237, 128] on input "Contractor" at bounding box center [241, 125] width 8 height 8
radio input "true"
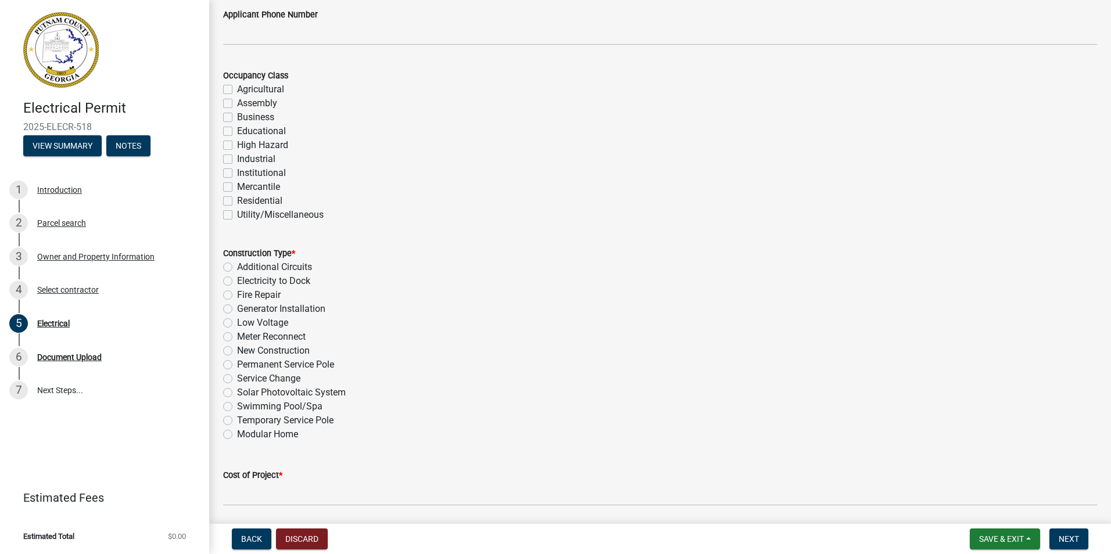
scroll to position [174, 0]
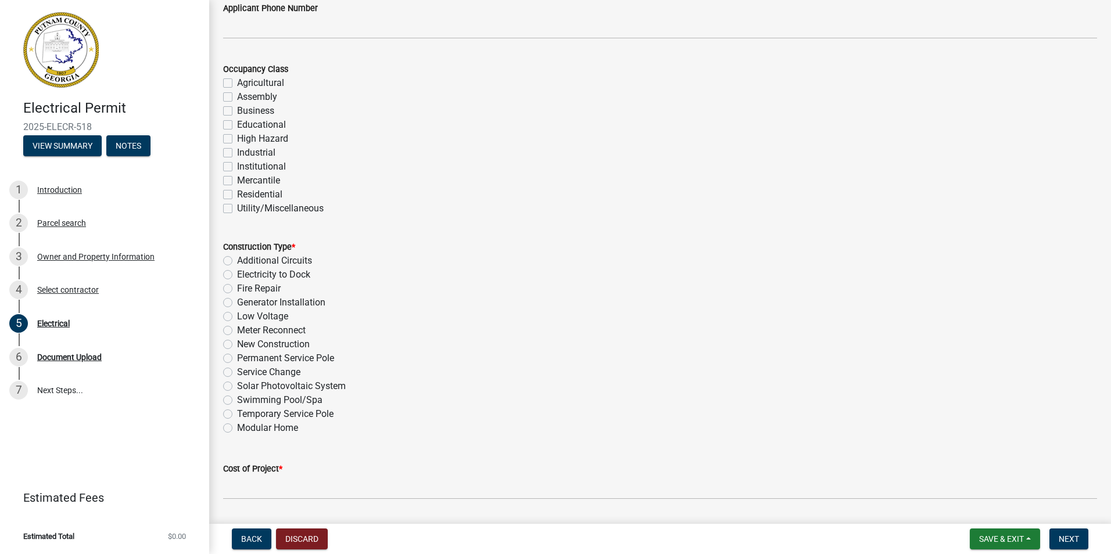
click at [237, 195] on label "Residential" at bounding box center [259, 195] width 45 height 14
click at [237, 195] on input "Residential" at bounding box center [241, 192] width 8 height 8
checkbox input "true"
checkbox input "false"
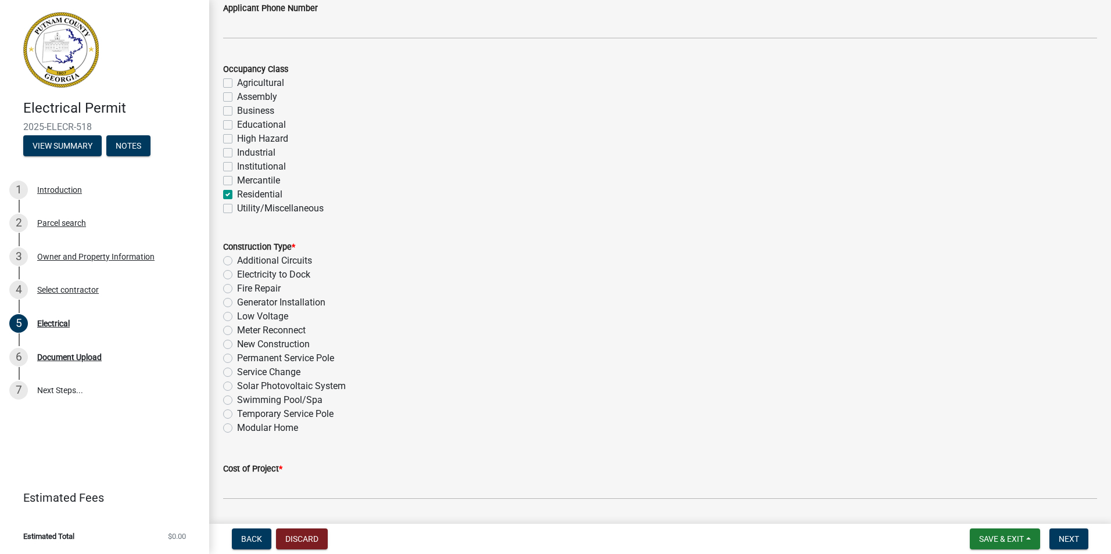
checkbox input "false"
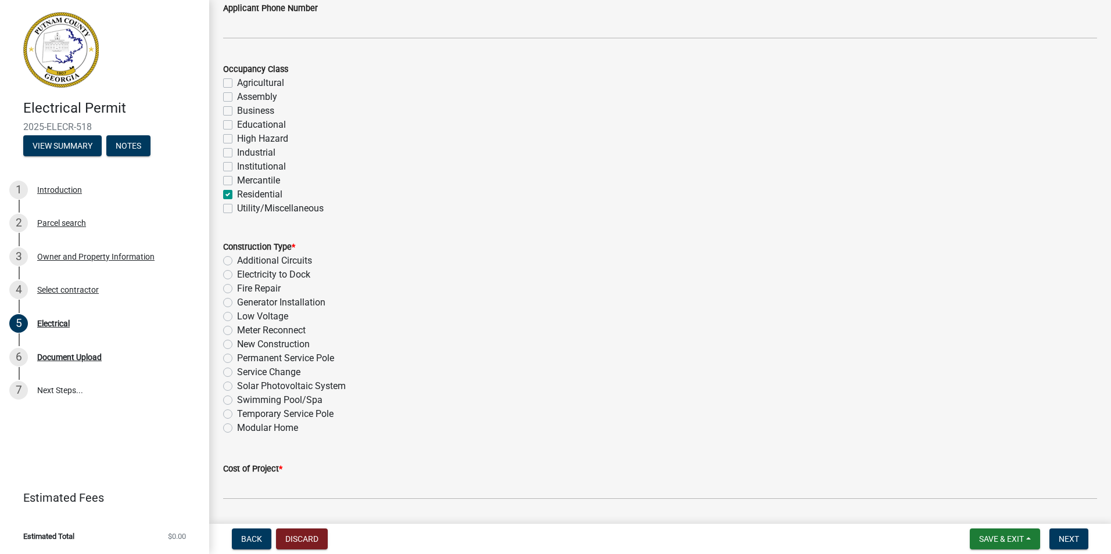
checkbox input "false"
checkbox input "true"
checkbox input "false"
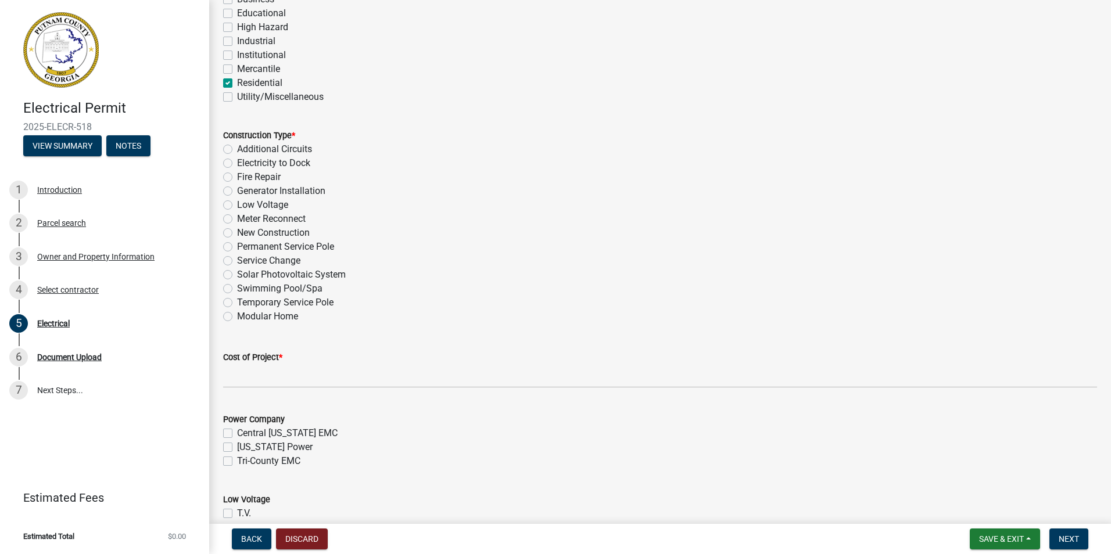
scroll to position [291, 0]
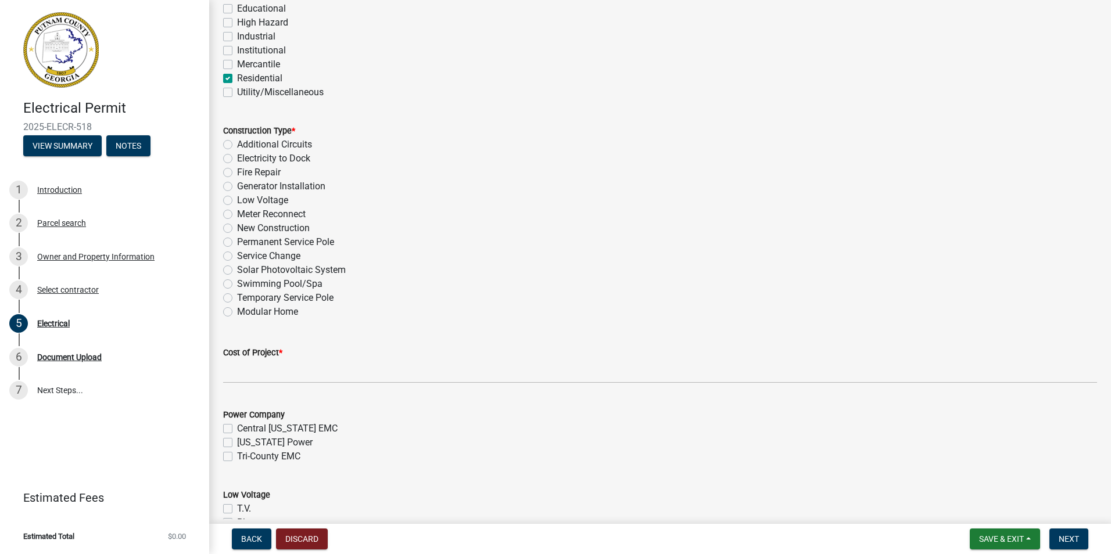
click at [239, 187] on label "Generator Installation" at bounding box center [281, 187] width 88 height 14
click at [239, 187] on input "Generator Installation" at bounding box center [241, 184] width 8 height 8
radio input "true"
click at [251, 189] on label "Generator Installation" at bounding box center [281, 187] width 88 height 14
click at [245, 187] on input "Generator Installation" at bounding box center [241, 184] width 8 height 8
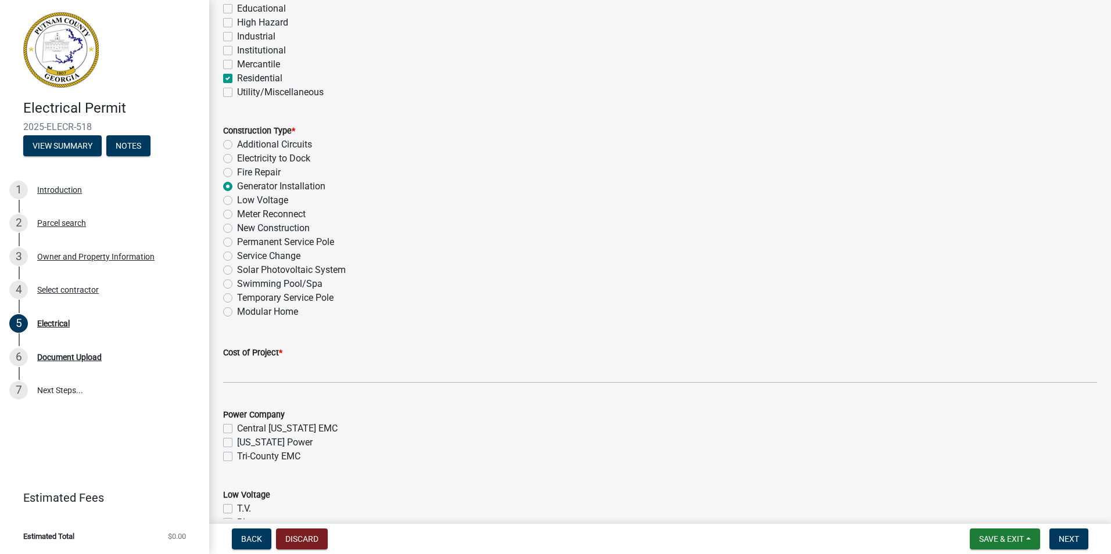
click at [237, 144] on label "Additional Circuits" at bounding box center [274, 145] width 75 height 14
click at [237, 144] on input "Additional Circuits" at bounding box center [241, 142] width 8 height 8
radio input "true"
click at [262, 228] on label "New Construction" at bounding box center [273, 228] width 73 height 14
click at [245, 228] on input "New Construction" at bounding box center [241, 225] width 8 height 8
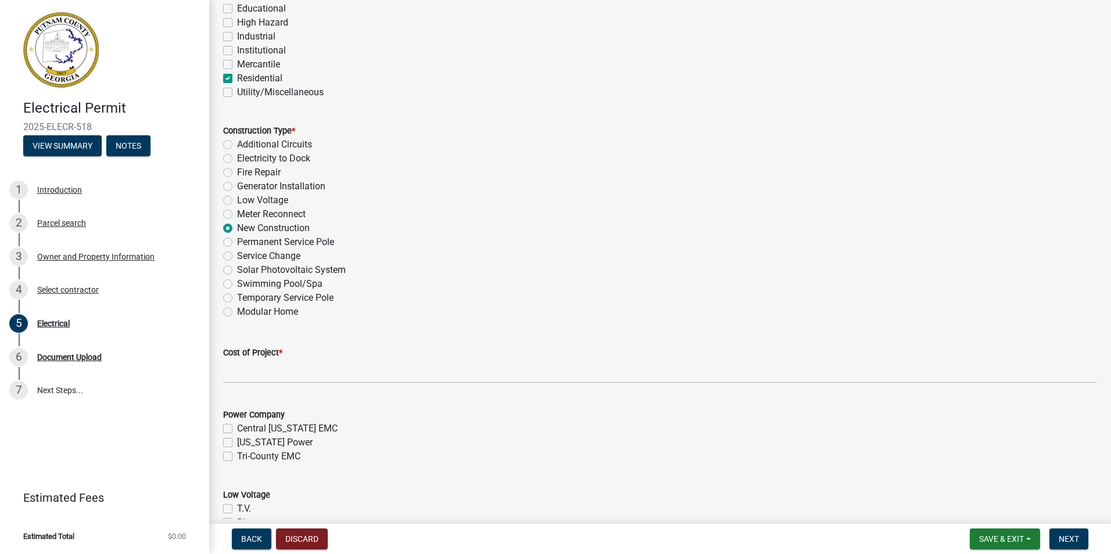
radio input "true"
click at [237, 146] on label "Additional Circuits" at bounding box center [274, 145] width 75 height 14
click at [237, 145] on input "Additional Circuits" at bounding box center [241, 142] width 8 height 8
radio input "true"
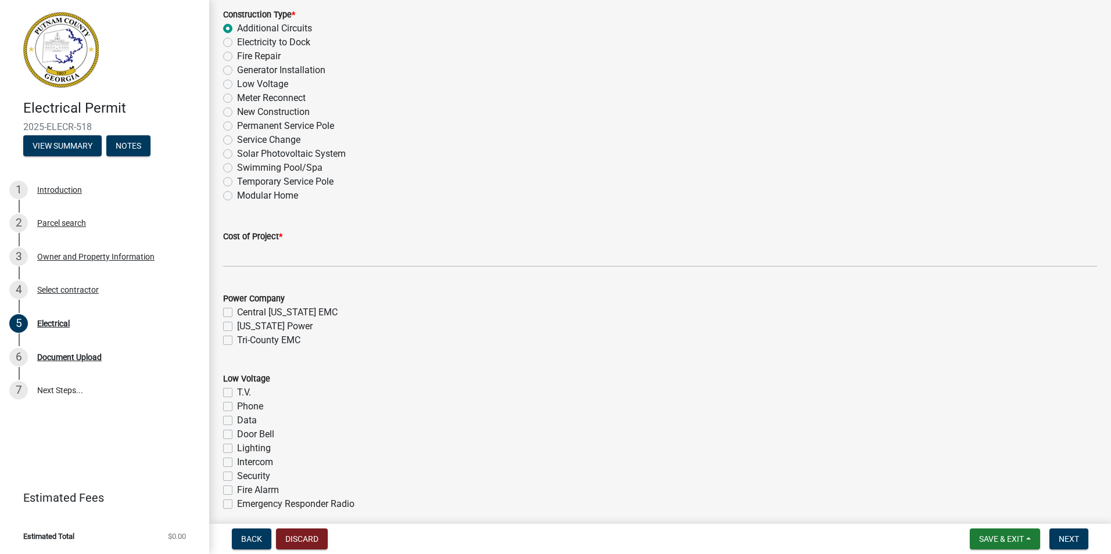
scroll to position [465, 0]
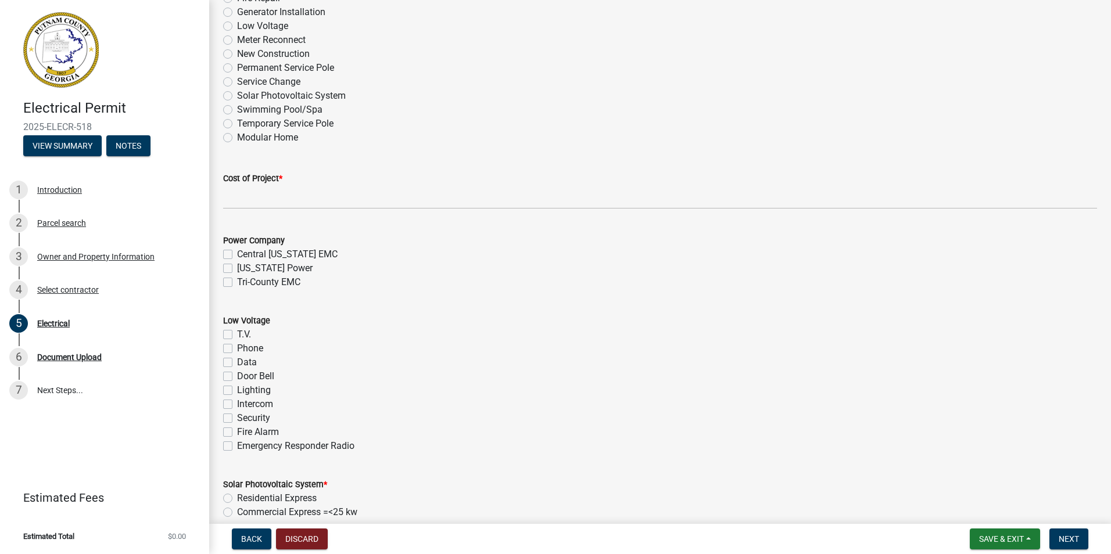
click at [241, 209] on wm-data-entity-input "Cost of Project *" at bounding box center [660, 187] width 874 height 65
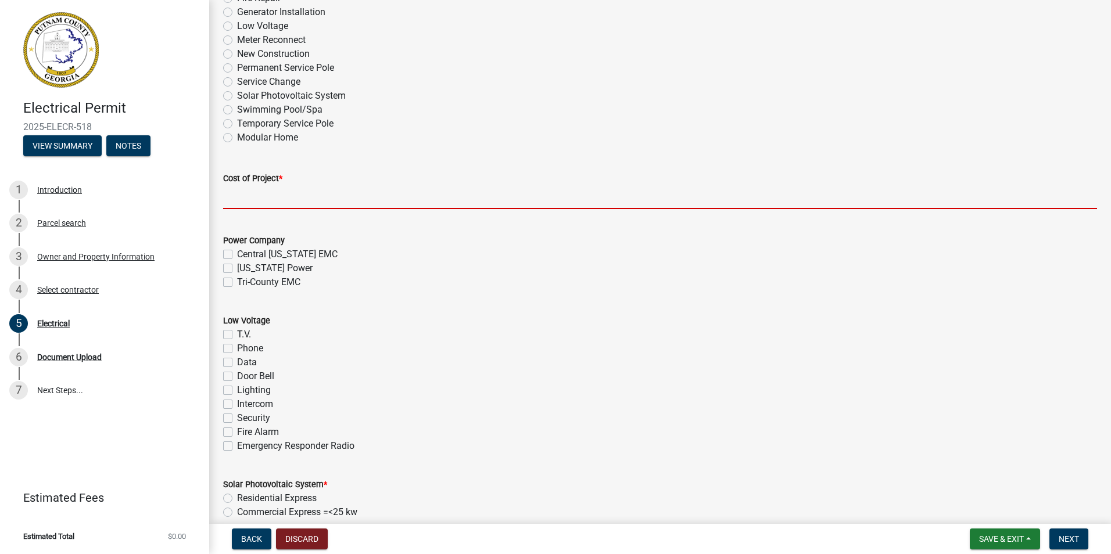
click at [241, 205] on input "text" at bounding box center [660, 197] width 874 height 24
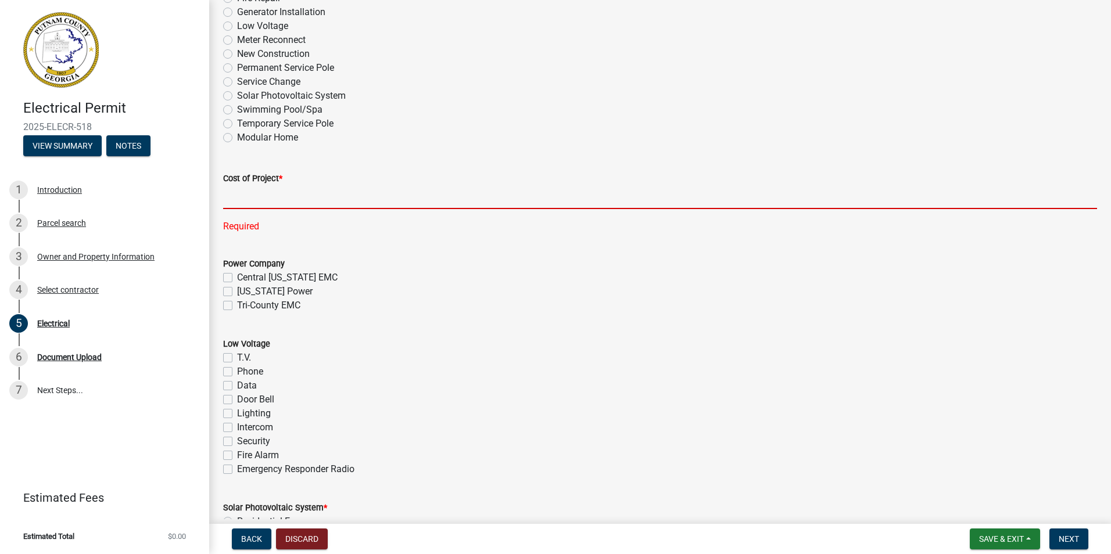
click at [256, 195] on input "text" at bounding box center [660, 197] width 874 height 24
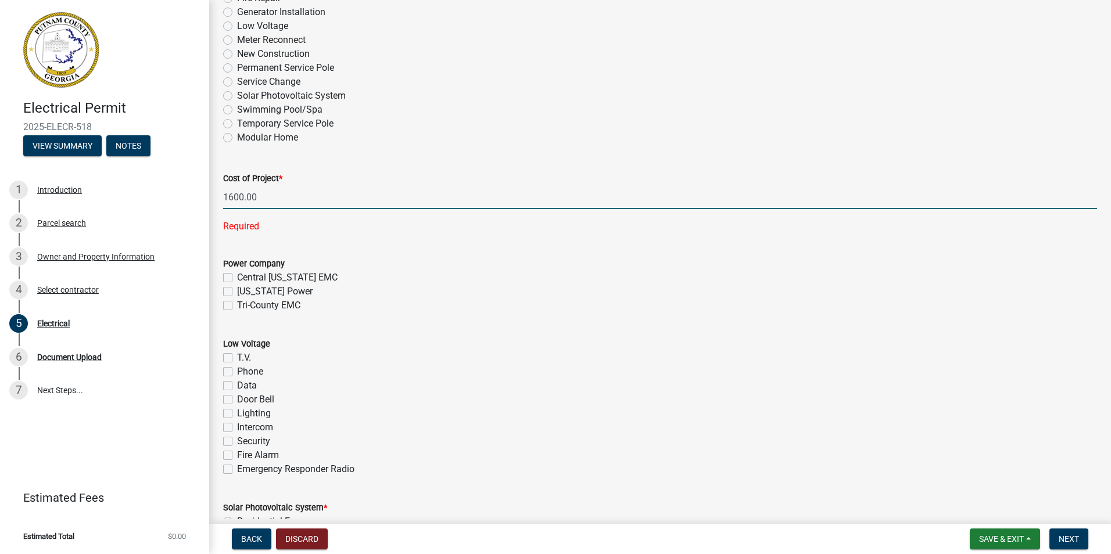
type input "1600"
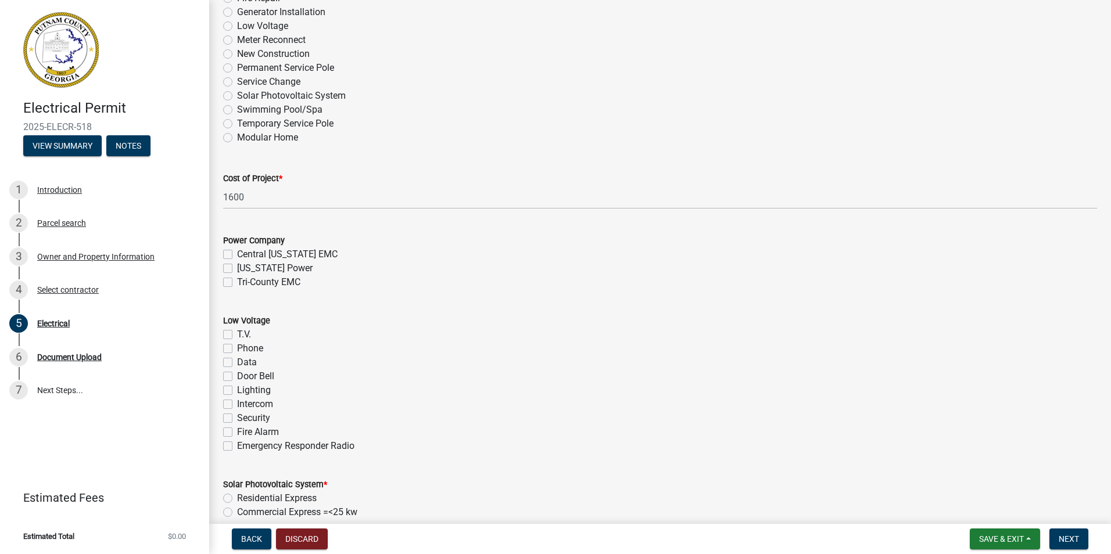
click at [365, 249] on form "Power Company [GEOGRAPHIC_DATA][US_STATE] EMC [US_STATE] Power Tri-County EMC" at bounding box center [660, 255] width 874 height 70
click at [237, 279] on label "Tri-County EMC" at bounding box center [268, 282] width 63 height 14
click at [237, 279] on input "Tri-County EMC" at bounding box center [241, 279] width 8 height 8
checkbox input "true"
checkbox input "false"
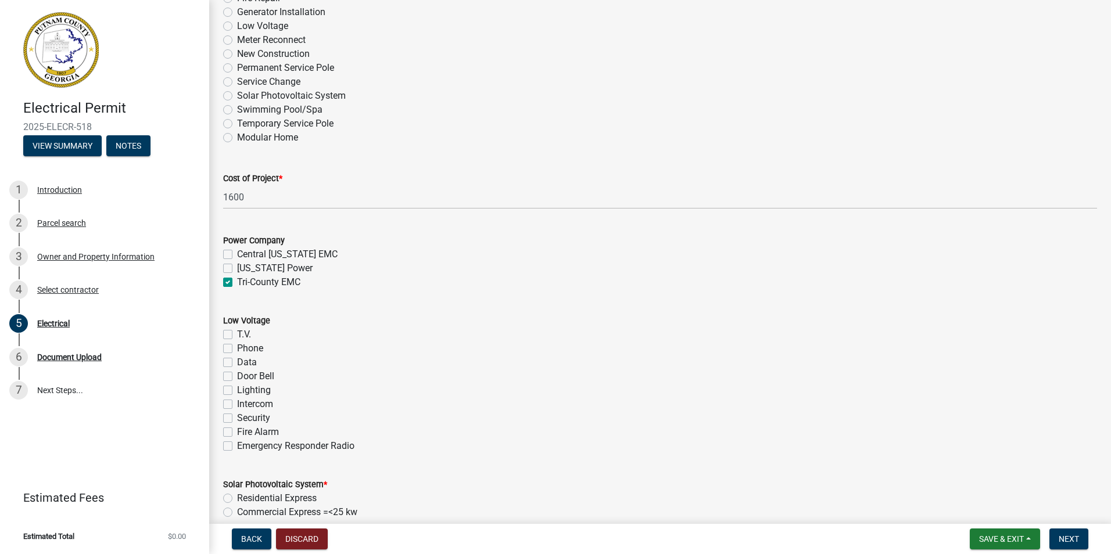
checkbox input "false"
checkbox input "true"
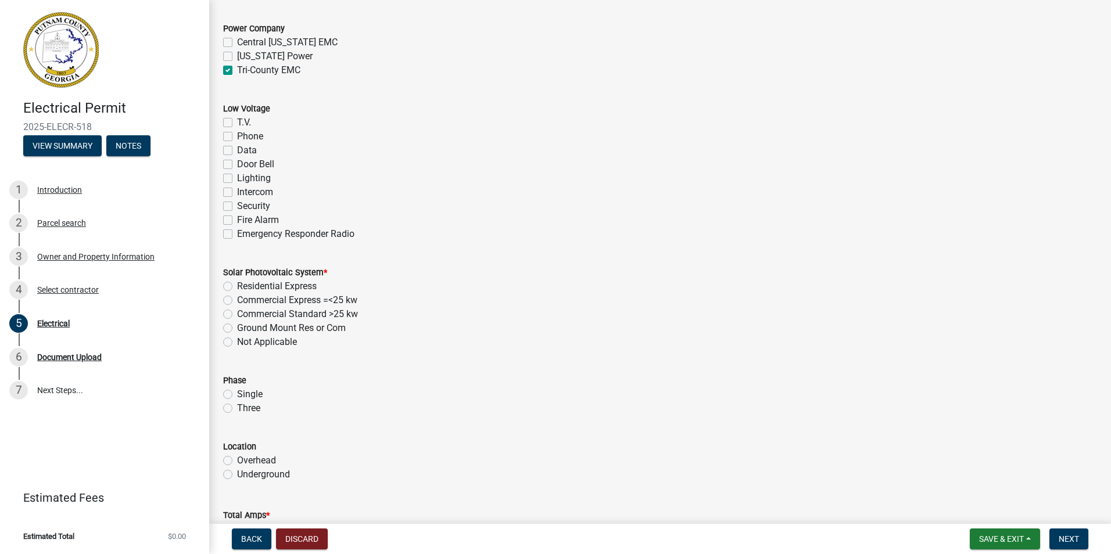
scroll to position [697, 0]
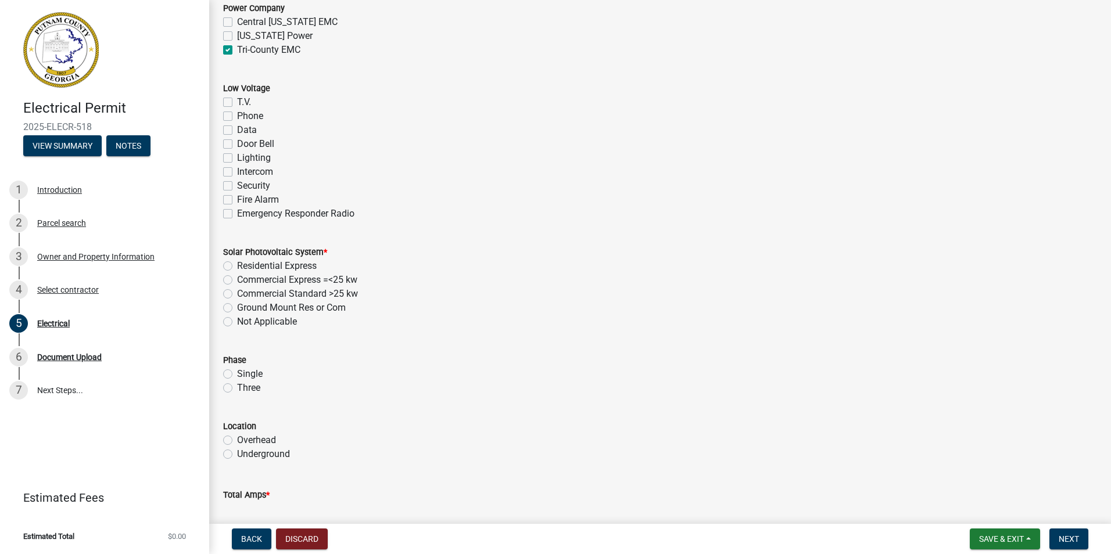
click at [237, 323] on label "Not Applicable" at bounding box center [267, 322] width 60 height 14
click at [237, 323] on input "Not Applicable" at bounding box center [241, 319] width 8 height 8
radio input "true"
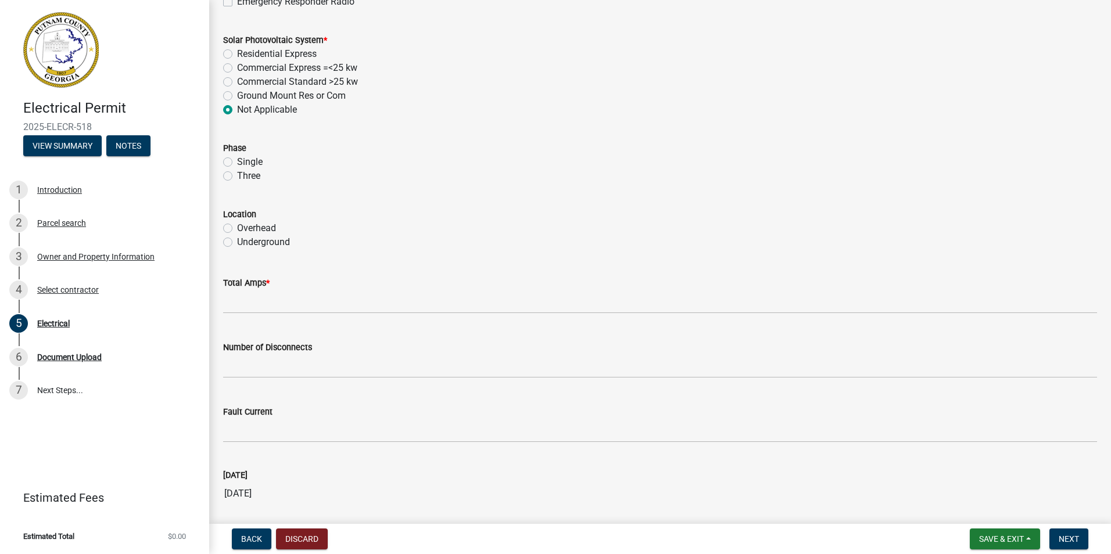
scroll to position [930, 0]
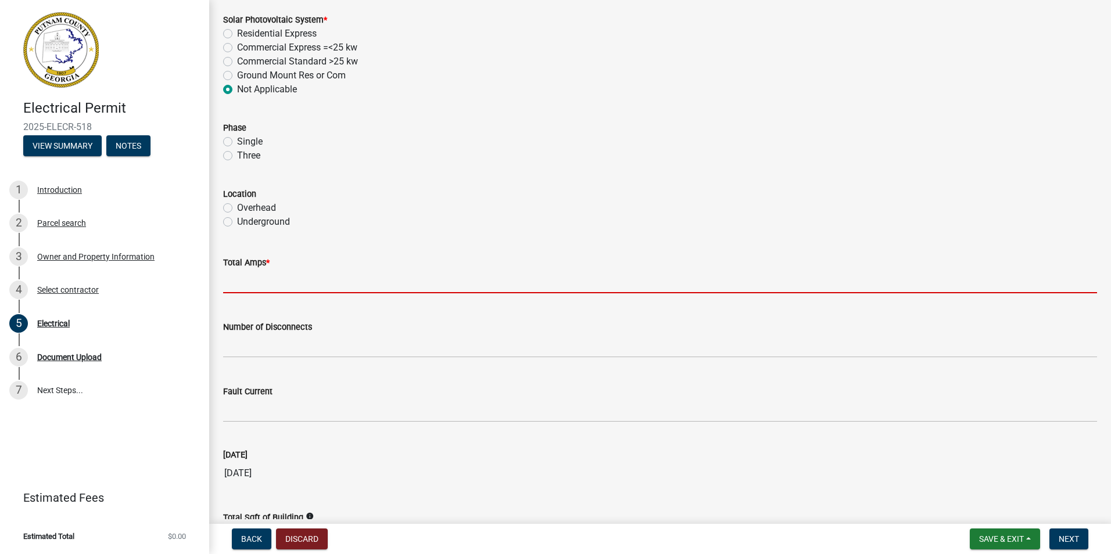
click at [268, 286] on input "text" at bounding box center [660, 282] width 874 height 24
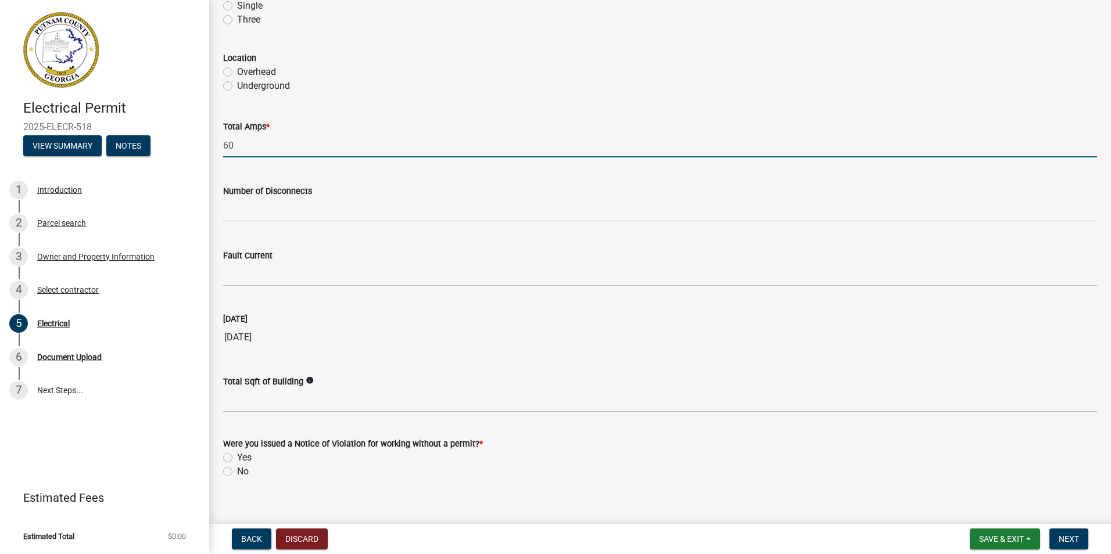
scroll to position [1081, 0]
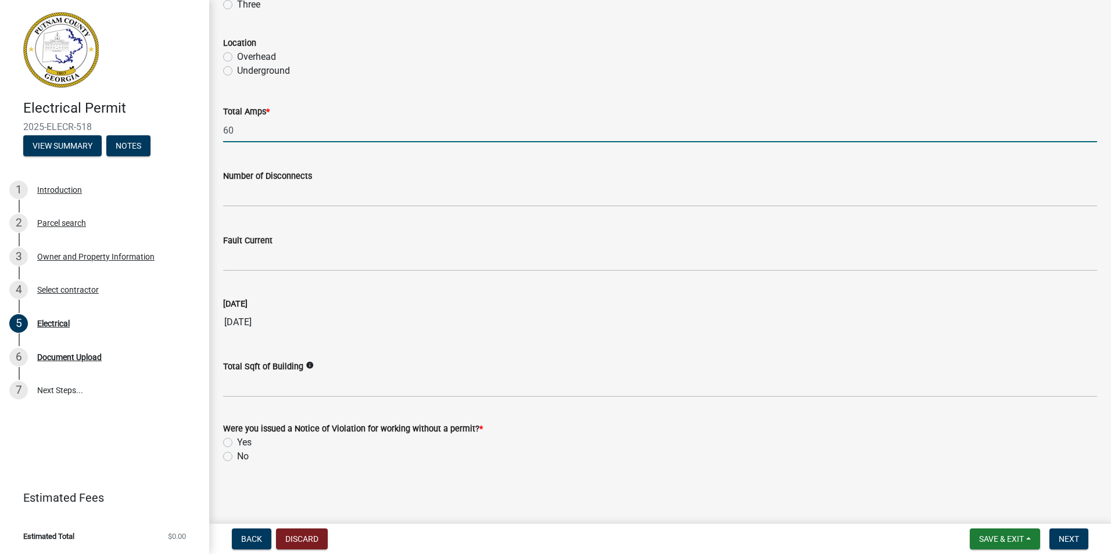
type input "60"
click at [233, 461] on div "No" at bounding box center [660, 457] width 874 height 14
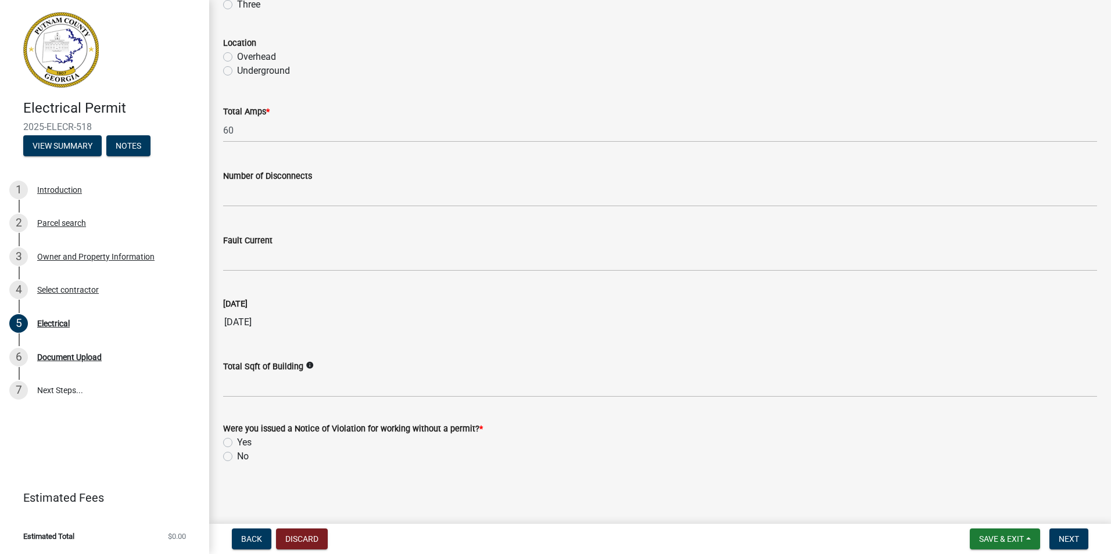
click at [232, 456] on div "No" at bounding box center [660, 457] width 874 height 14
click at [237, 455] on label "No" at bounding box center [243, 457] width 12 height 14
click at [237, 455] on input "No" at bounding box center [241, 454] width 8 height 8
radio input "true"
click at [1070, 547] on button "Next" at bounding box center [1069, 539] width 39 height 21
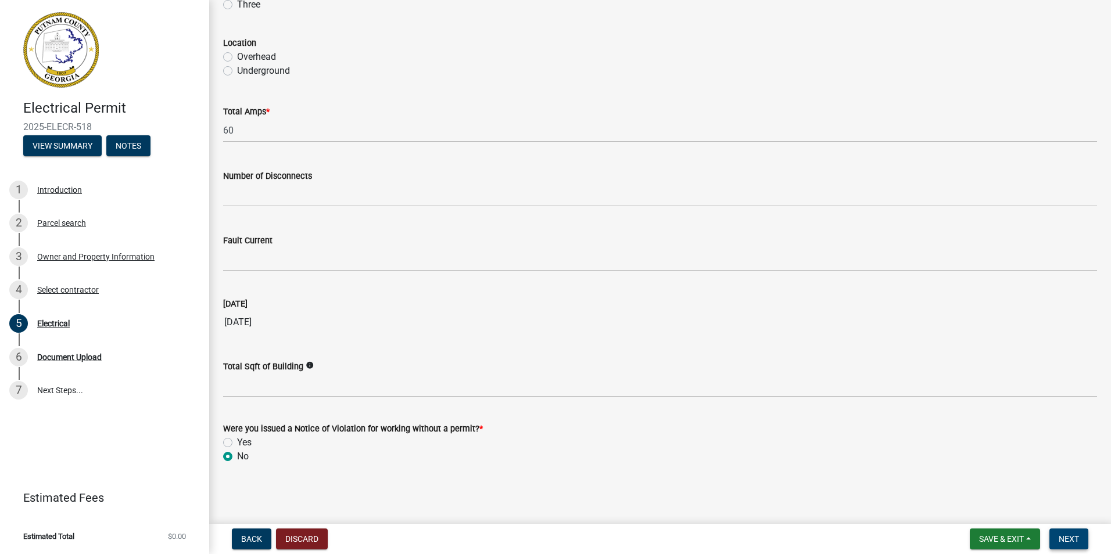
scroll to position [0, 0]
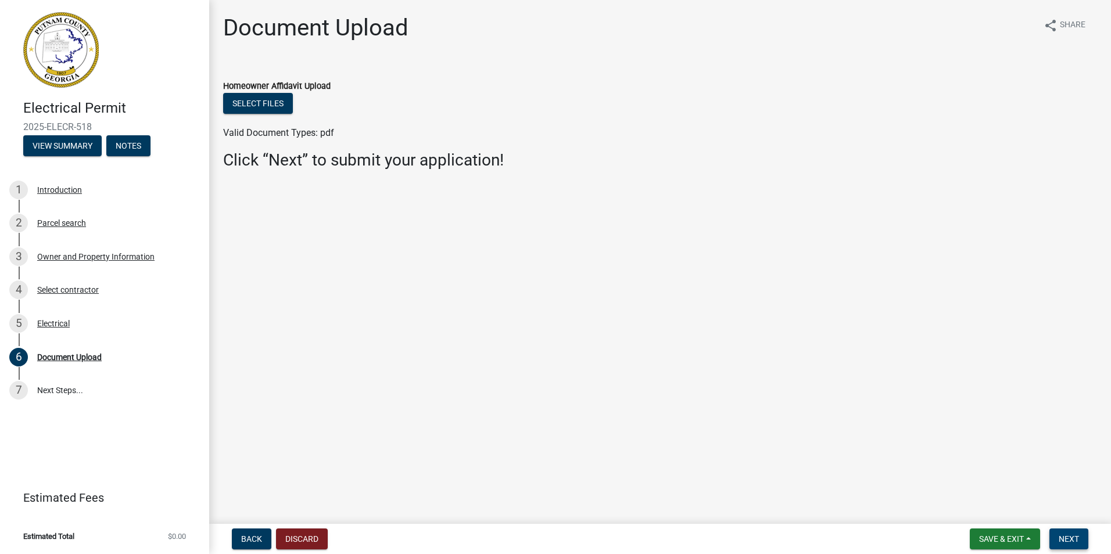
click at [1076, 545] on button "Next" at bounding box center [1069, 539] width 39 height 21
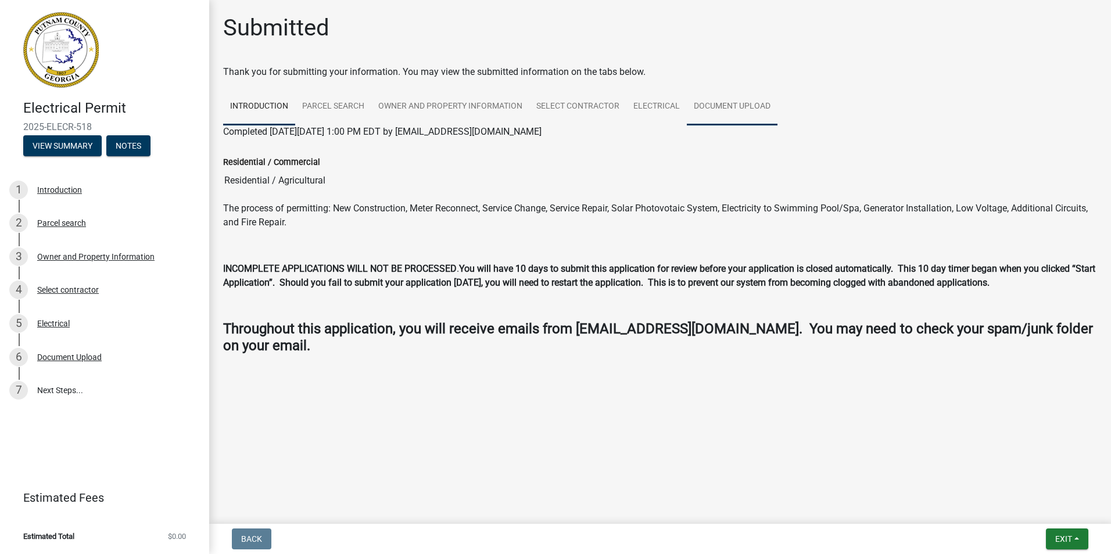
click at [736, 102] on link "Document Upload" at bounding box center [732, 106] width 91 height 37
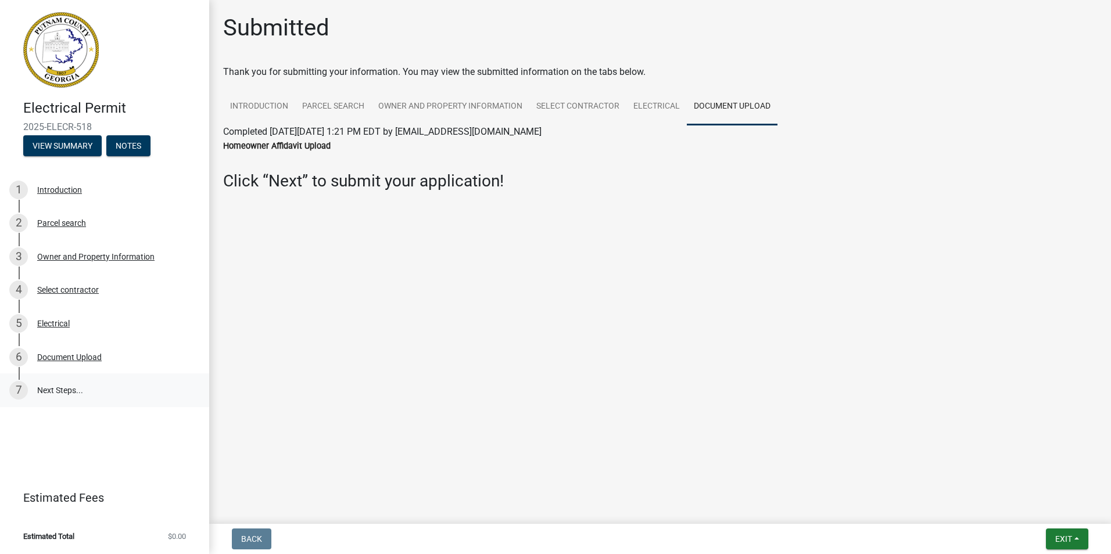
click at [44, 391] on link "7 Next Steps..." at bounding box center [104, 391] width 209 height 34
click at [44, 392] on link "7 Next Steps..." at bounding box center [104, 391] width 209 height 34
click at [666, 110] on link "Electrical" at bounding box center [656, 106] width 60 height 37
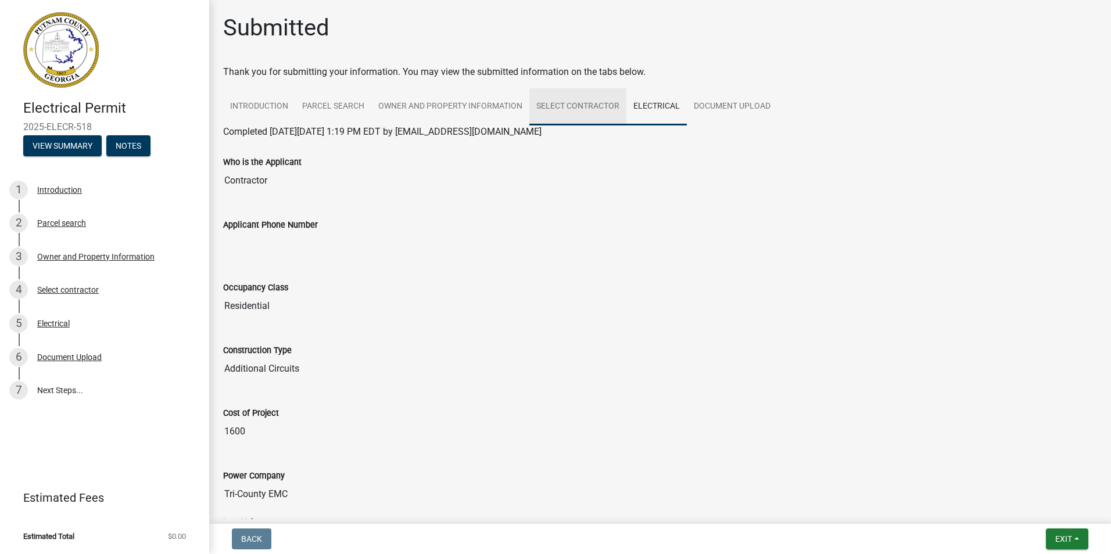
click at [586, 103] on link "Select contractor" at bounding box center [577, 106] width 97 height 37
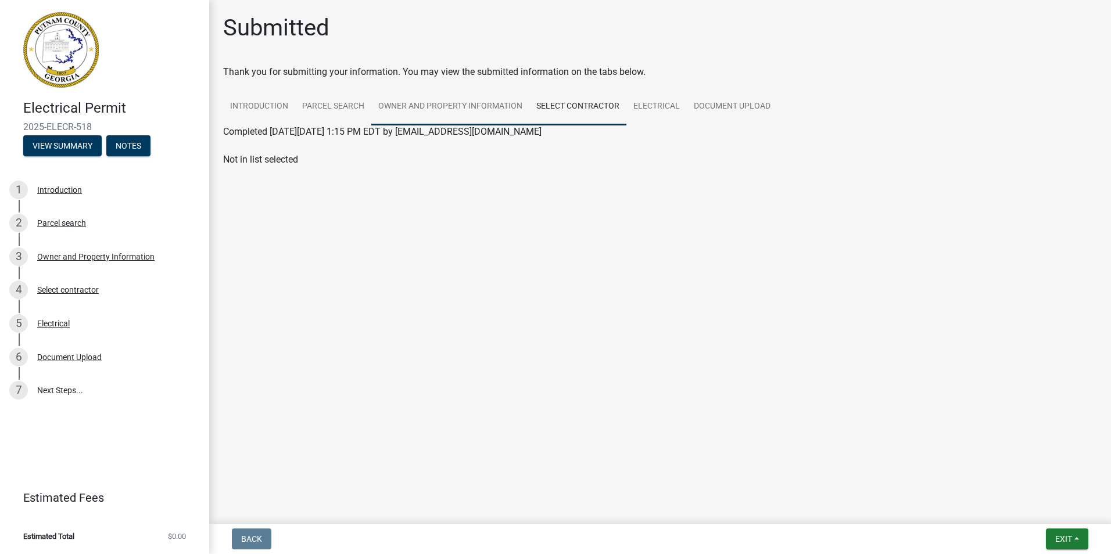
click at [479, 106] on link "Owner and Property Information" at bounding box center [450, 106] width 158 height 37
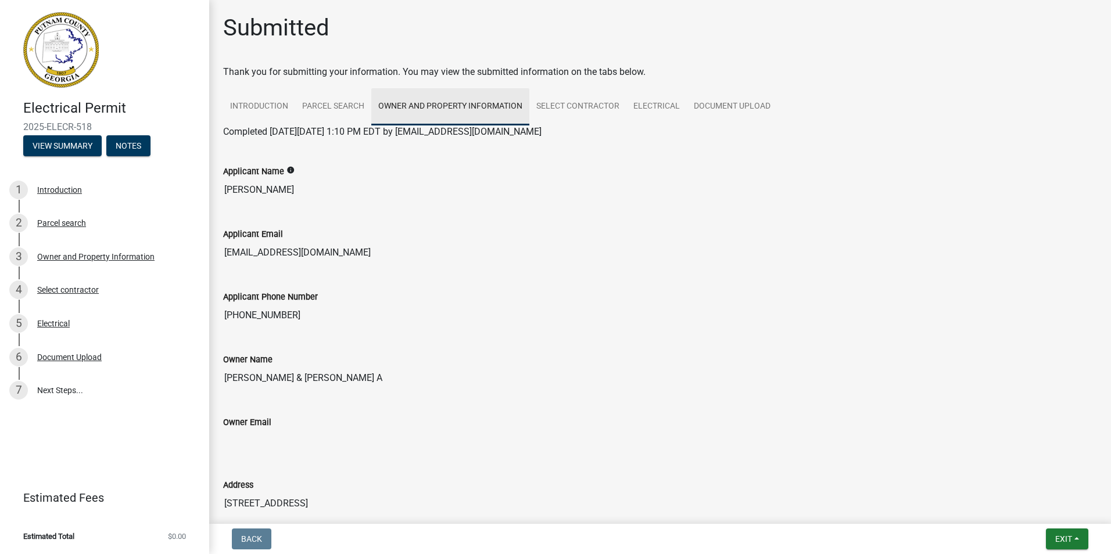
click at [410, 107] on link "Owner and Property Information" at bounding box center [450, 106] width 158 height 37
click at [336, 110] on link "Parcel search" at bounding box center [333, 106] width 76 height 37
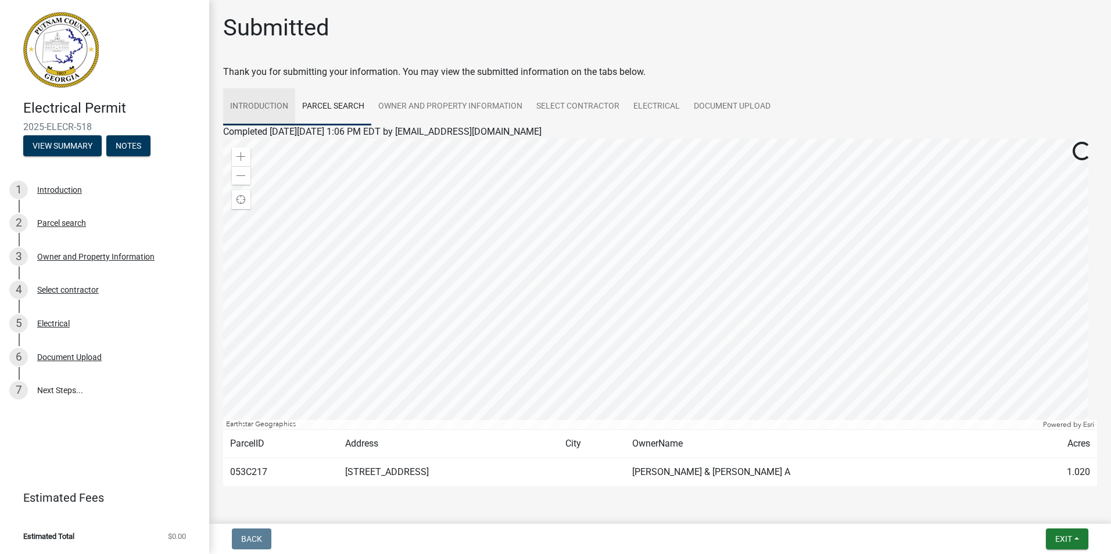
click at [255, 111] on link "Introduction" at bounding box center [259, 106] width 72 height 37
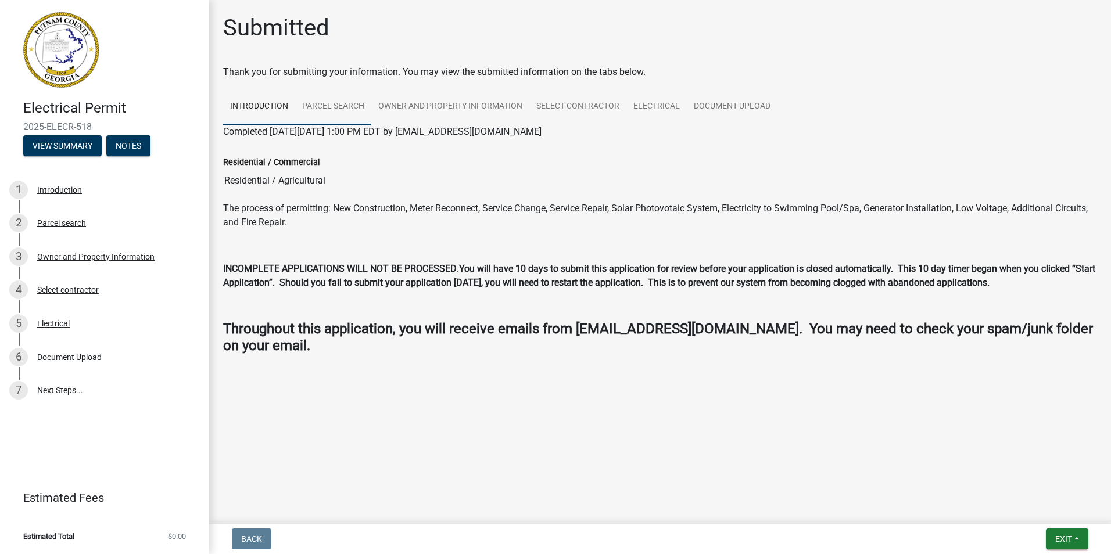
click at [357, 105] on link "Parcel search" at bounding box center [333, 106] width 76 height 37
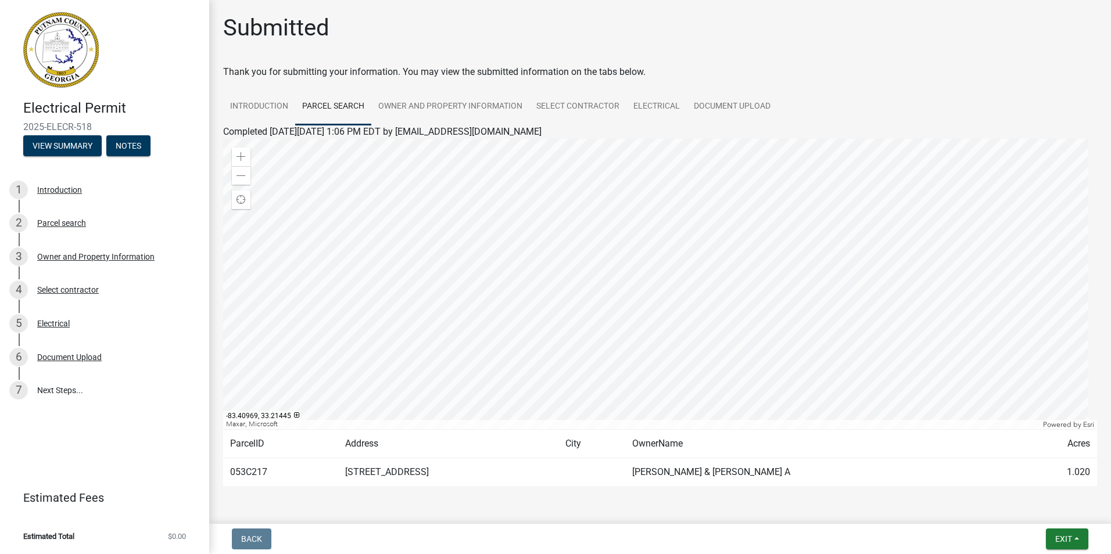
scroll to position [35, 0]
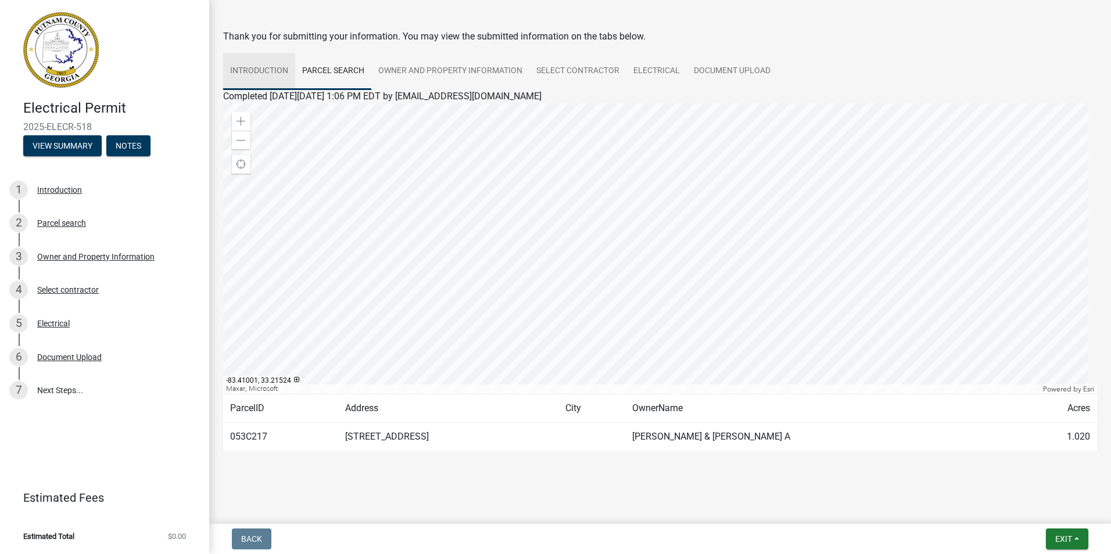
click at [270, 78] on link "Introduction" at bounding box center [259, 71] width 72 height 37
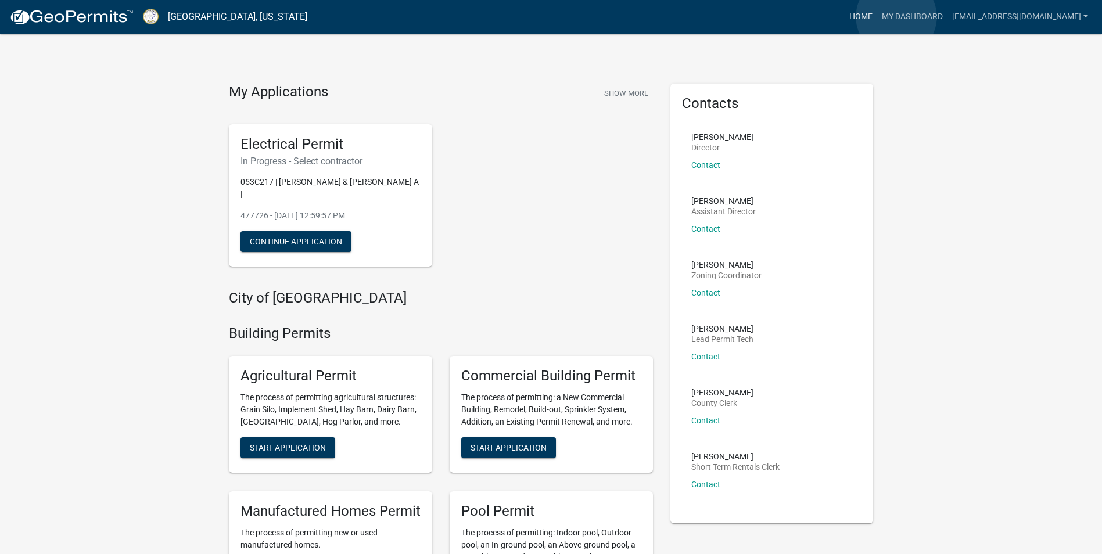
click at [878, 17] on link "Home" at bounding box center [861, 17] width 33 height 22
click at [937, 12] on link "My Dashboard" at bounding box center [913, 17] width 70 height 22
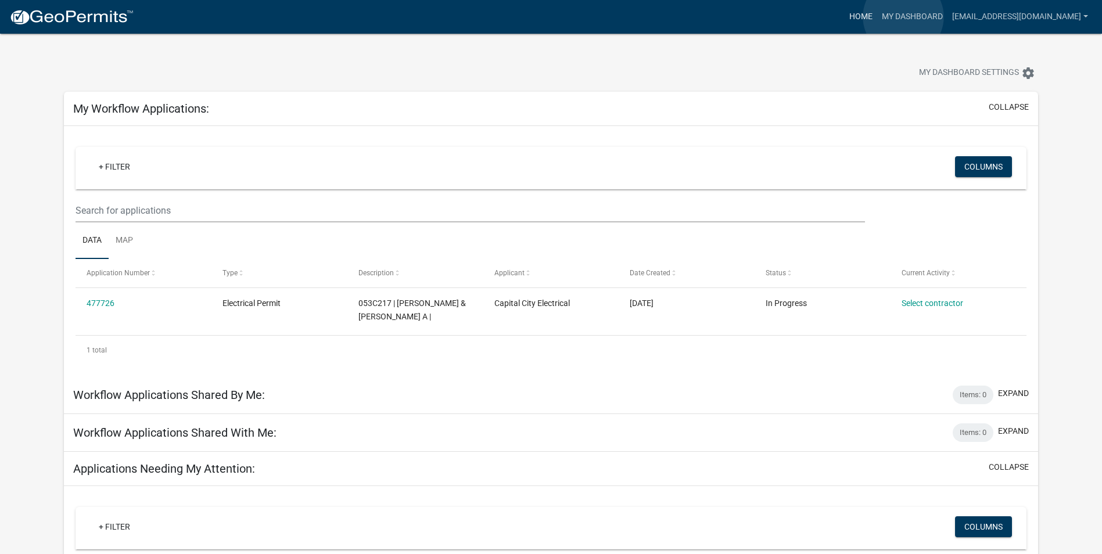
click at [878, 17] on link "Home" at bounding box center [861, 17] width 33 height 22
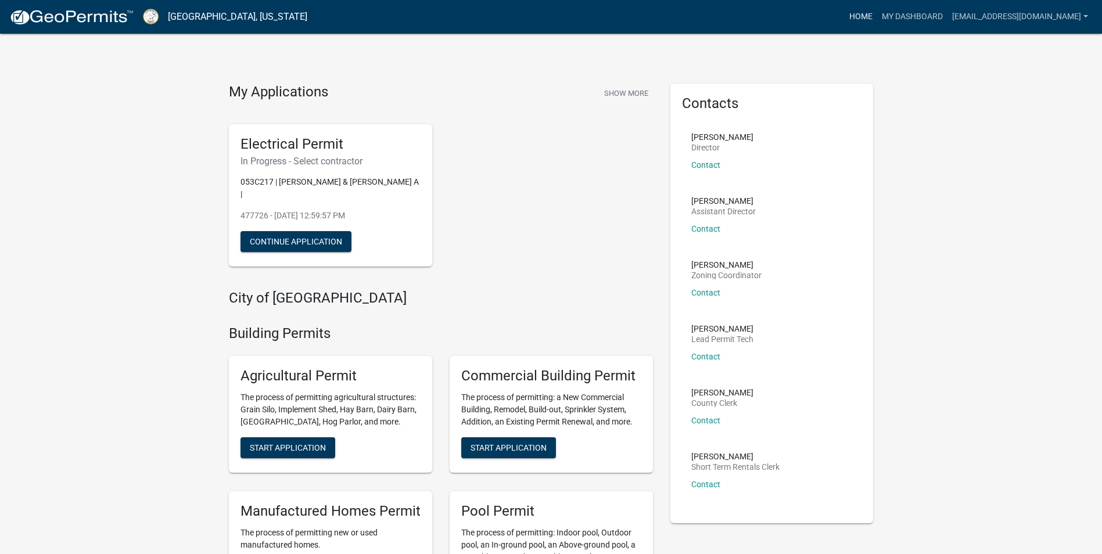
click at [878, 14] on link "Home" at bounding box center [861, 17] width 33 height 22
click at [495, 107] on div "My Applications Show More Electrical Permit In Progress - Select contractor 053…" at bounding box center [441, 180] width 442 height 192
click at [1094, 19] on nav "Putnam County, Georgia more_horiz Home My Dashboard service@ccelect.com Account…" at bounding box center [551, 17] width 1102 height 34
click at [1093, 16] on link "[EMAIL_ADDRESS][DOMAIN_NAME]" at bounding box center [1020, 17] width 145 height 22
click at [484, 137] on div "Electrical Permit In Progress - Select contractor 053C217 | MOON CHRIS W & TABE…" at bounding box center [441, 196] width 442 height 162
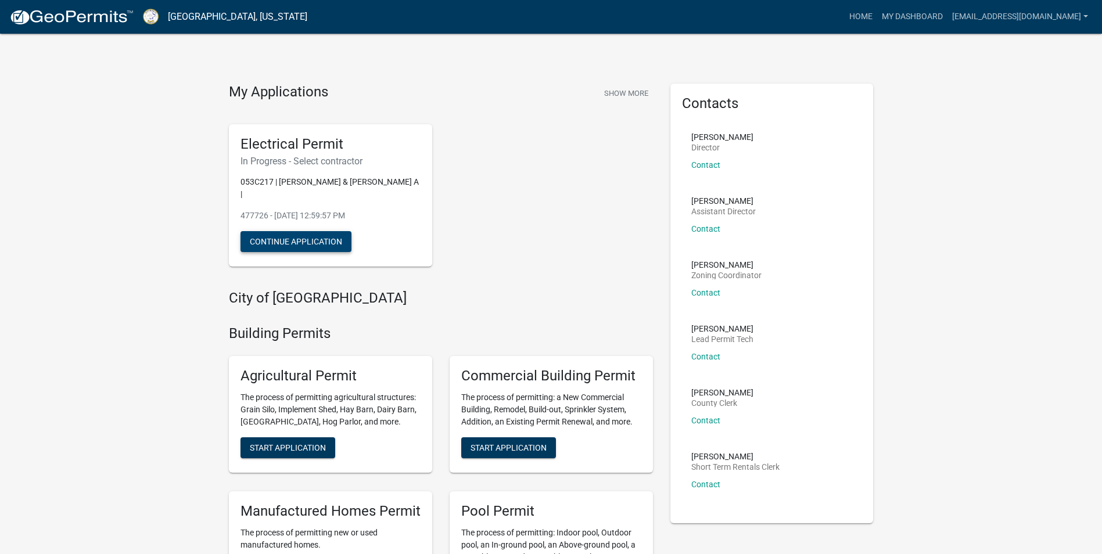
click at [288, 232] on button "Continue Application" at bounding box center [296, 241] width 111 height 21
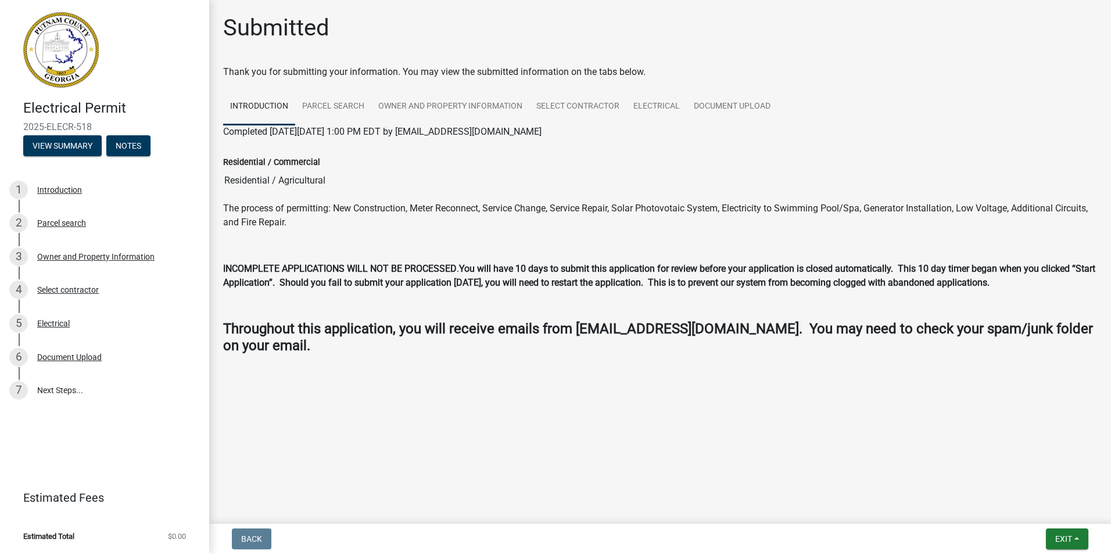
drag, startPoint x: 991, startPoint y: 76, endPoint x: 990, endPoint y: 58, distance: 17.5
click at [991, 76] on div "Thank you for submitting your information. You may view the submitted informati…" at bounding box center [660, 72] width 874 height 14
click at [50, 142] on button "View Summary" at bounding box center [62, 145] width 78 height 21
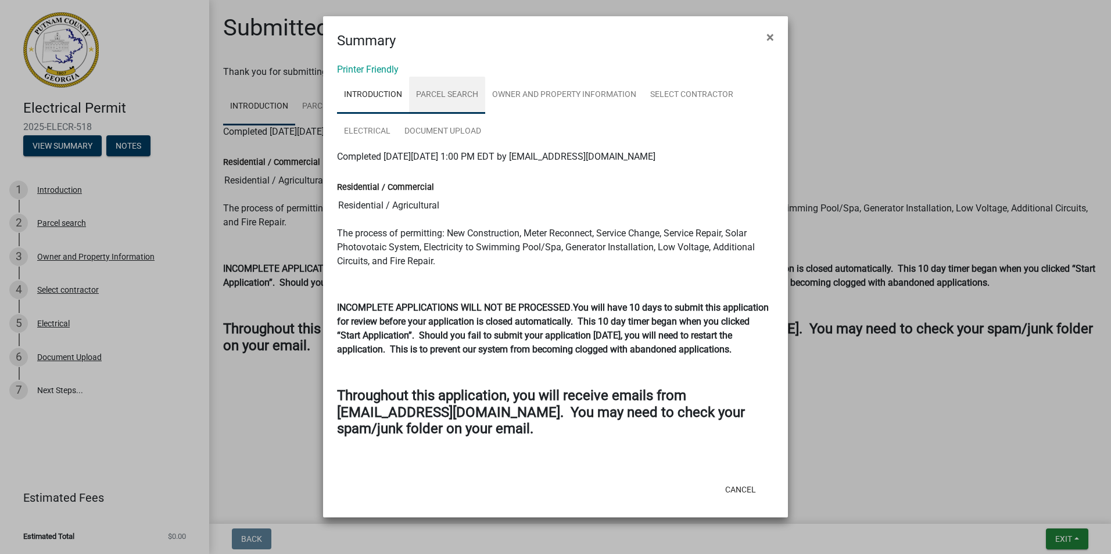
click at [442, 96] on link "Parcel search" at bounding box center [447, 95] width 76 height 37
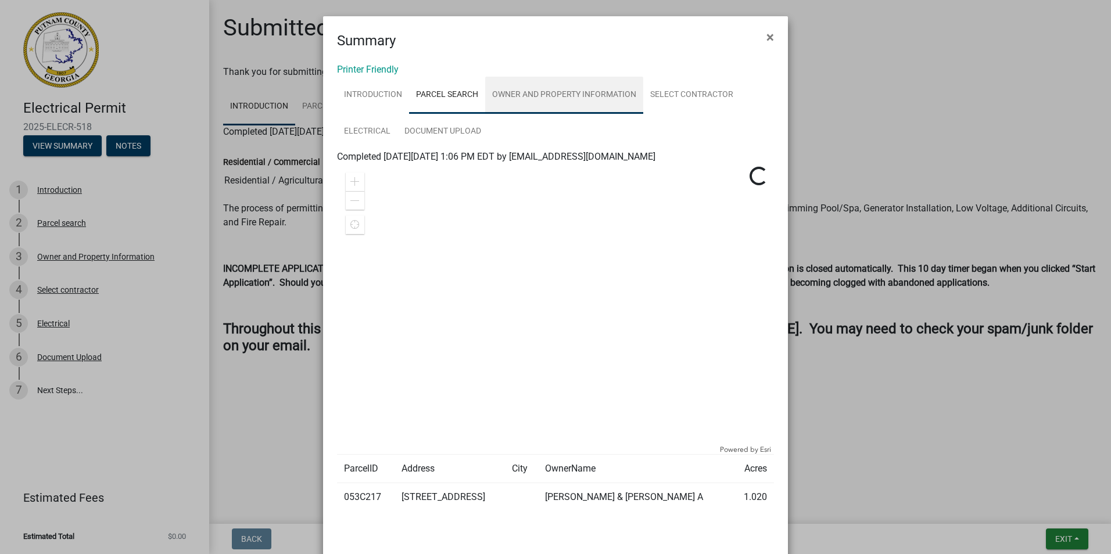
click at [540, 96] on link "Owner and Property Information" at bounding box center [564, 95] width 158 height 37
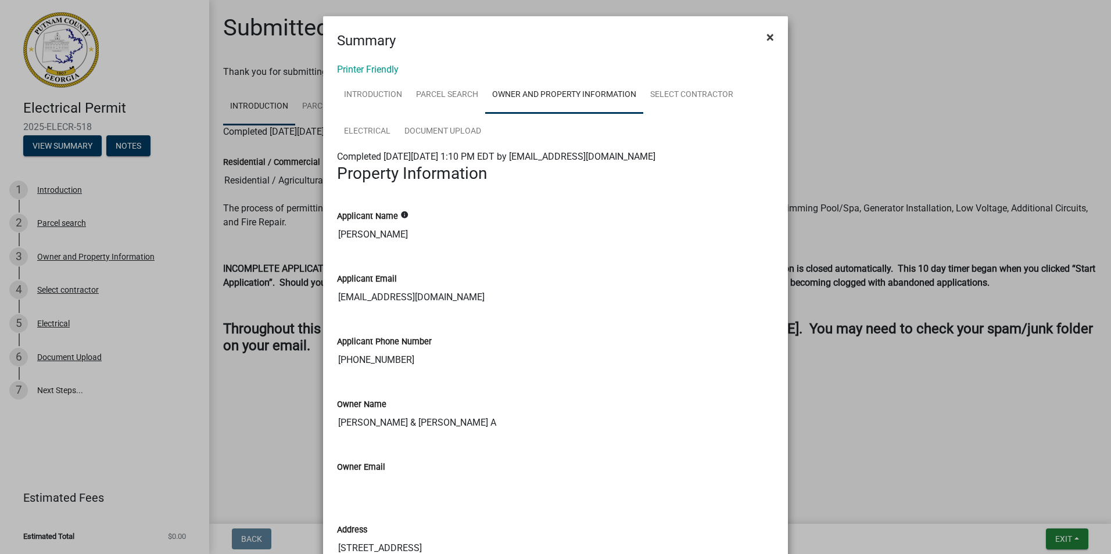
click at [767, 31] on span "×" at bounding box center [771, 37] width 8 height 16
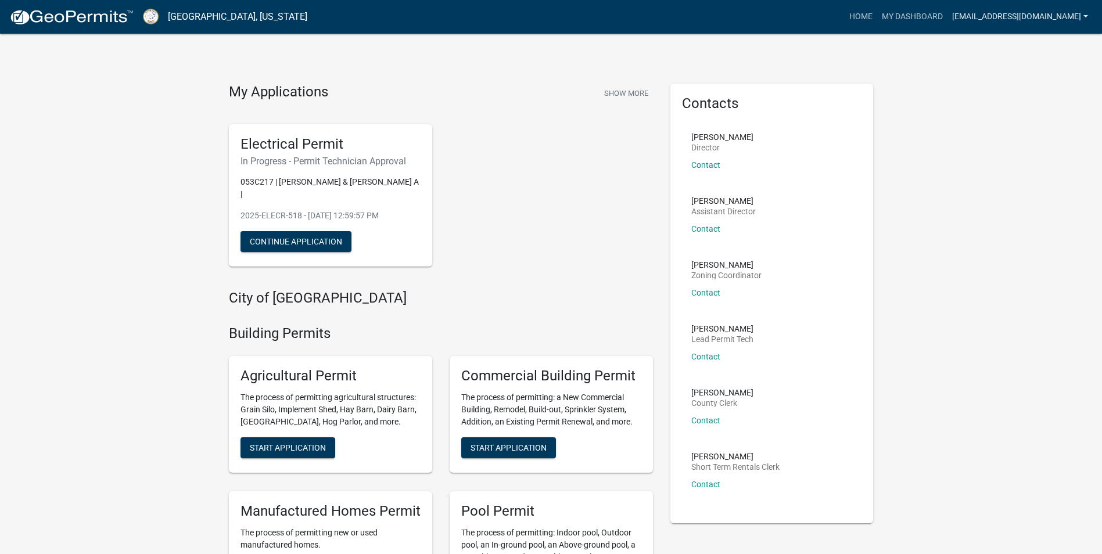
click at [1085, 19] on link "[EMAIL_ADDRESS][DOMAIN_NAME]" at bounding box center [1020, 17] width 145 height 22
click at [1036, 115] on link "Logout" at bounding box center [1043, 113] width 99 height 28
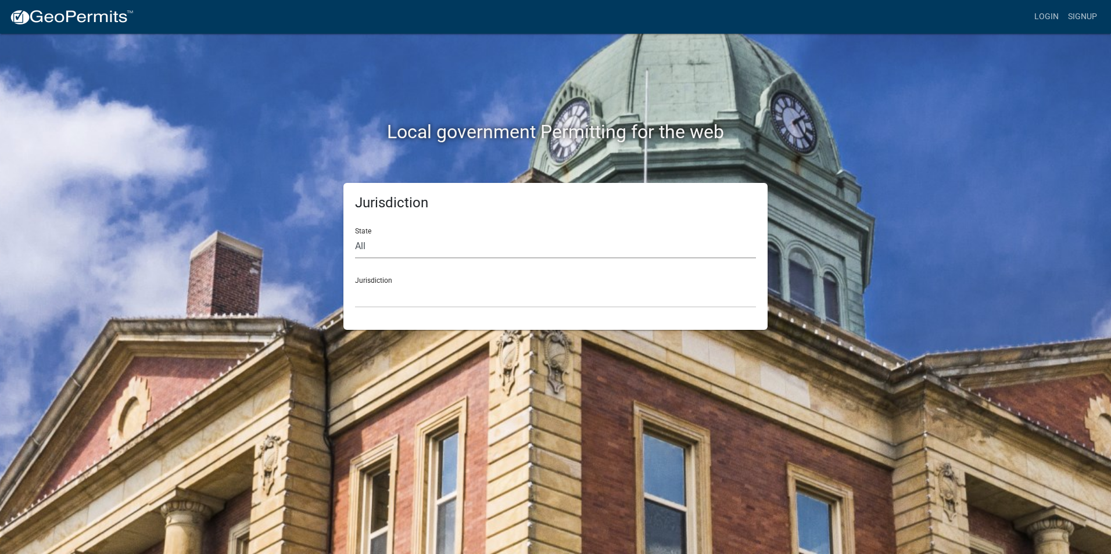
click at [379, 246] on select "All Colorado Georgia Indiana Iowa Kansas Minnesota Ohio South Carolina Wisconsin" at bounding box center [555, 247] width 401 height 24
select select "Georgia"
click at [355, 235] on select "All Colorado Georgia Indiana Iowa Kansas Minnesota Ohio South Carolina Wisconsin" at bounding box center [555, 247] width 401 height 24
click at [379, 296] on select "Carroll County, Georgia Cook County, Georgia Crawford County, Georgia Gilmer Co…" at bounding box center [555, 296] width 401 height 24
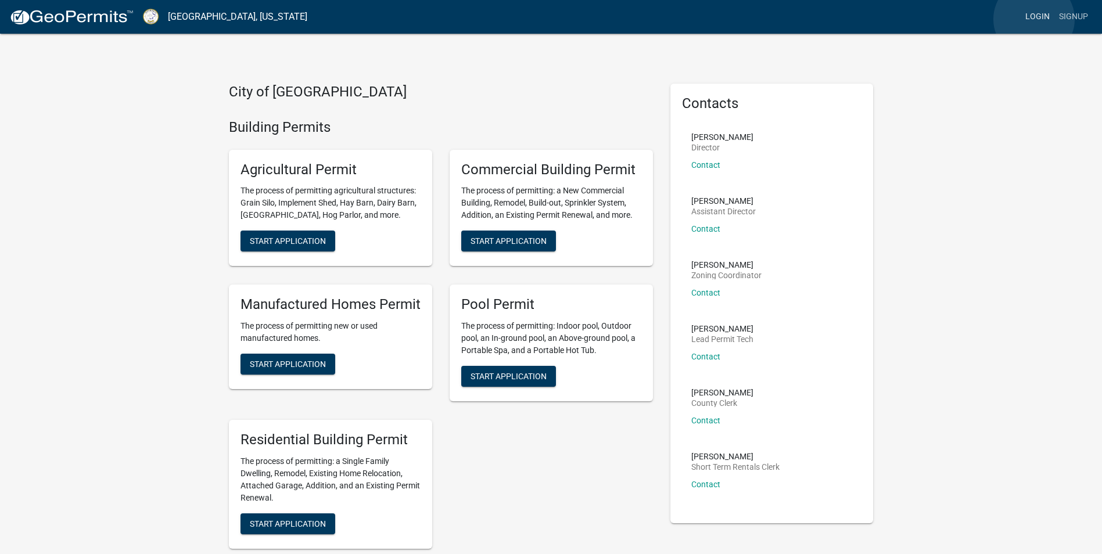
click at [1034, 19] on link "Login" at bounding box center [1038, 17] width 34 height 22
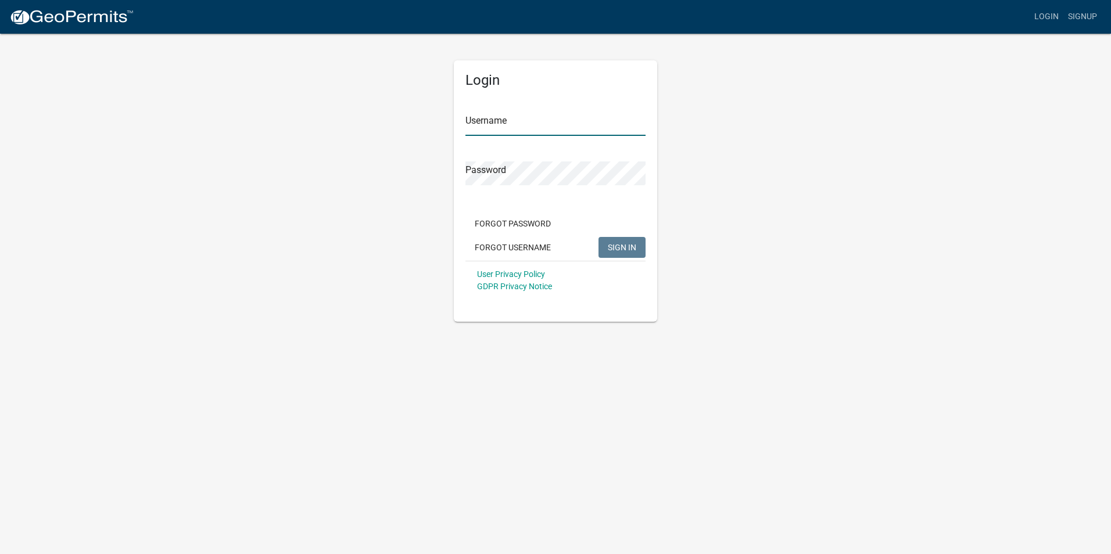
type input "[EMAIL_ADDRESS][DOMAIN_NAME]"
click at [560, 136] on form "Username service@ccelect.com Password Forgot Password Forgot Username SIGN IN U…" at bounding box center [556, 198] width 180 height 204
click at [565, 126] on input "[EMAIL_ADDRESS][DOMAIN_NAME]" at bounding box center [556, 124] width 180 height 24
click at [567, 117] on input "[EMAIL_ADDRESS][DOMAIN_NAME]" at bounding box center [556, 124] width 180 height 24
drag, startPoint x: 567, startPoint y: 123, endPoint x: 467, endPoint y: 120, distance: 100.0
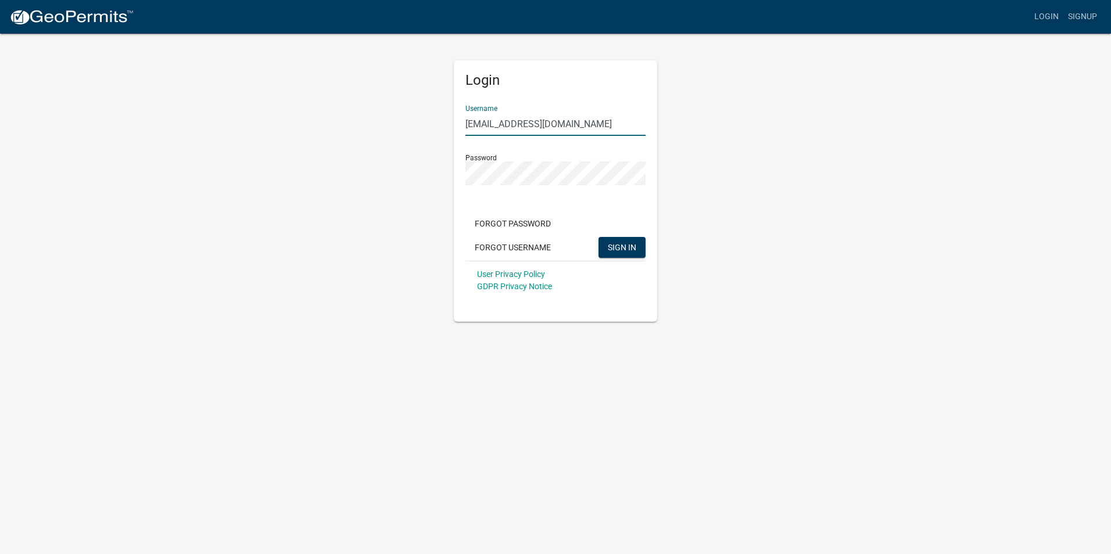
click at [467, 120] on input "[EMAIL_ADDRESS][DOMAIN_NAME]" at bounding box center [556, 124] width 180 height 24
click at [640, 255] on button "SIGN IN" at bounding box center [622, 247] width 47 height 21
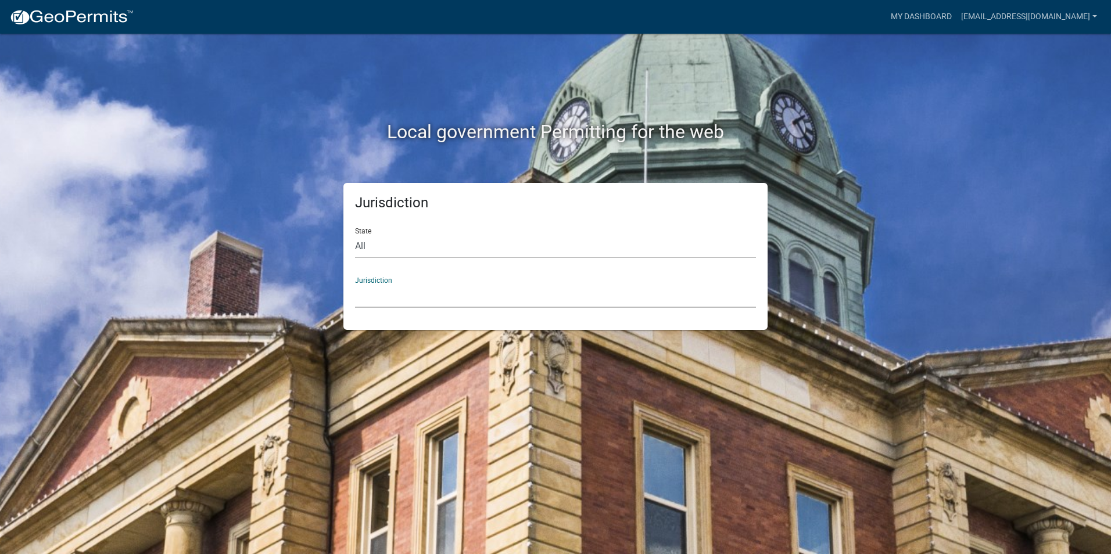
click at [475, 301] on select "Custer County, Colorado Carroll County, Georgia Cook County, Georgia Crawford C…" at bounding box center [555, 296] width 401 height 24
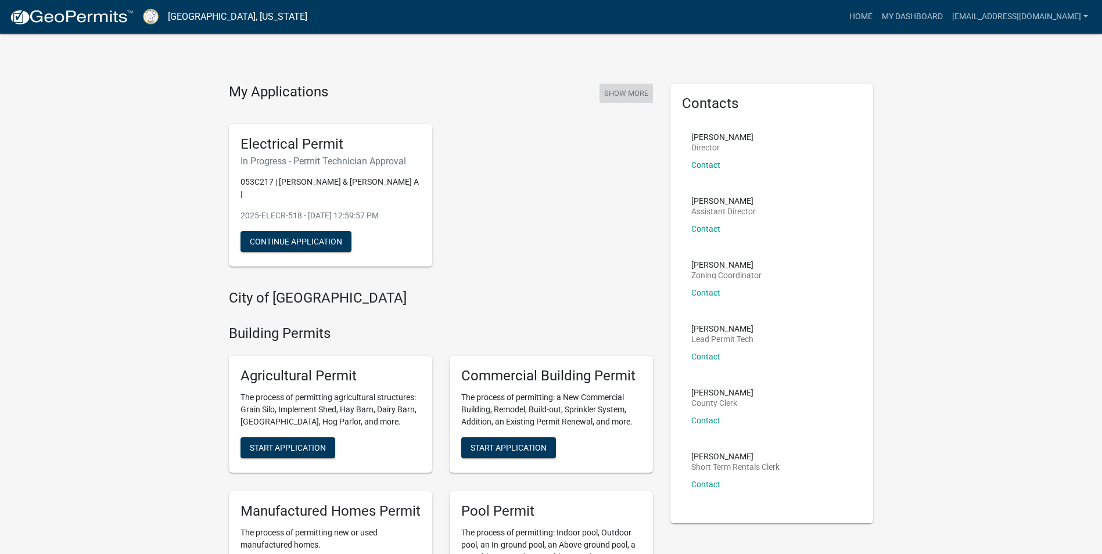
click at [629, 89] on button "Show More" at bounding box center [626, 93] width 53 height 19
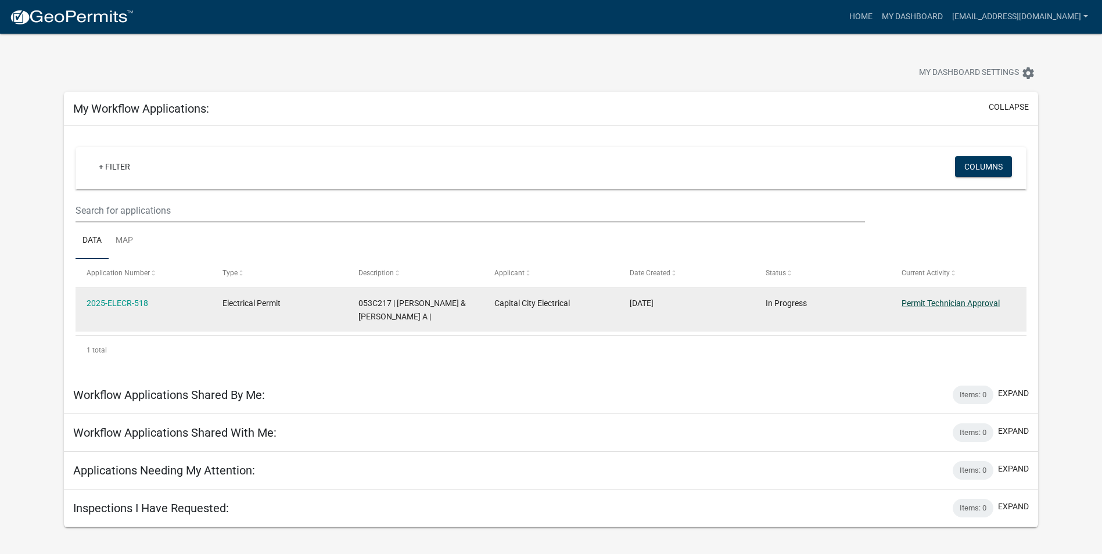
click at [935, 303] on link "Permit Technician Approval" at bounding box center [951, 303] width 98 height 9
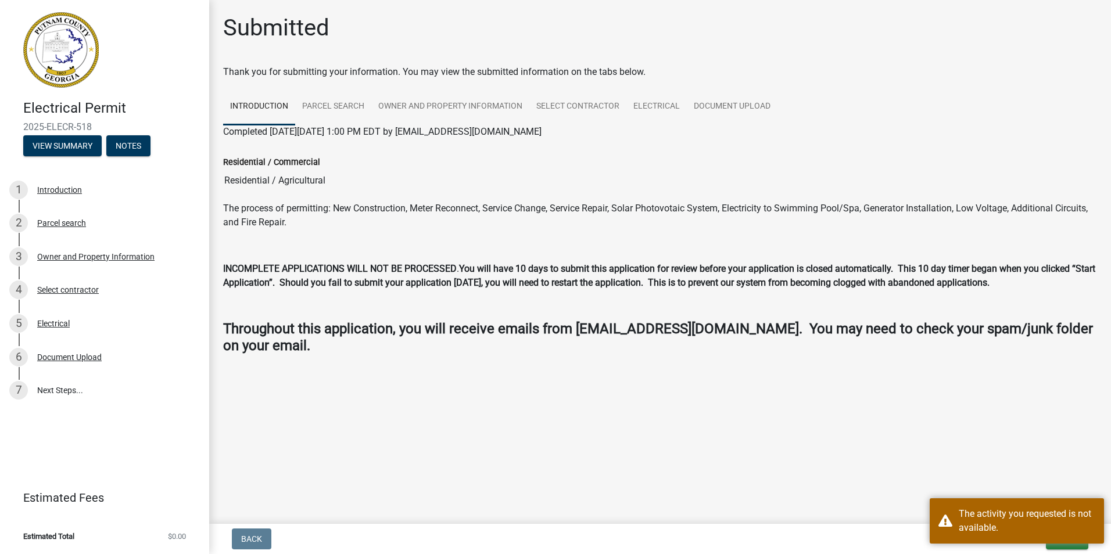
click at [706, 446] on main "Submitted Thank you for submitting your information. You may view the submitted…" at bounding box center [660, 260] width 902 height 520
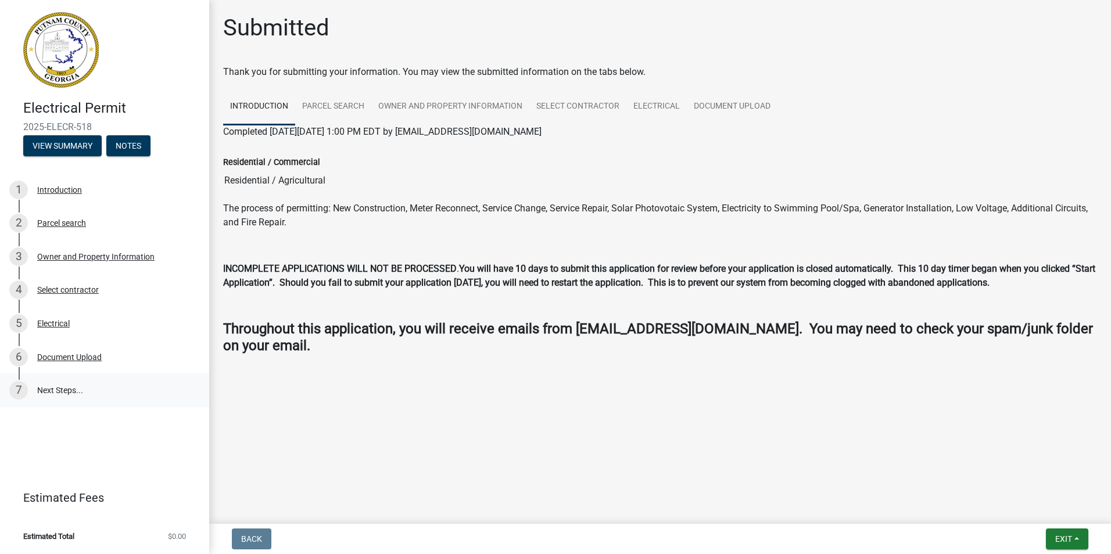
click at [61, 389] on link "7 Next Steps..." at bounding box center [104, 391] width 209 height 34
